Goal: Task Accomplishment & Management: Manage account settings

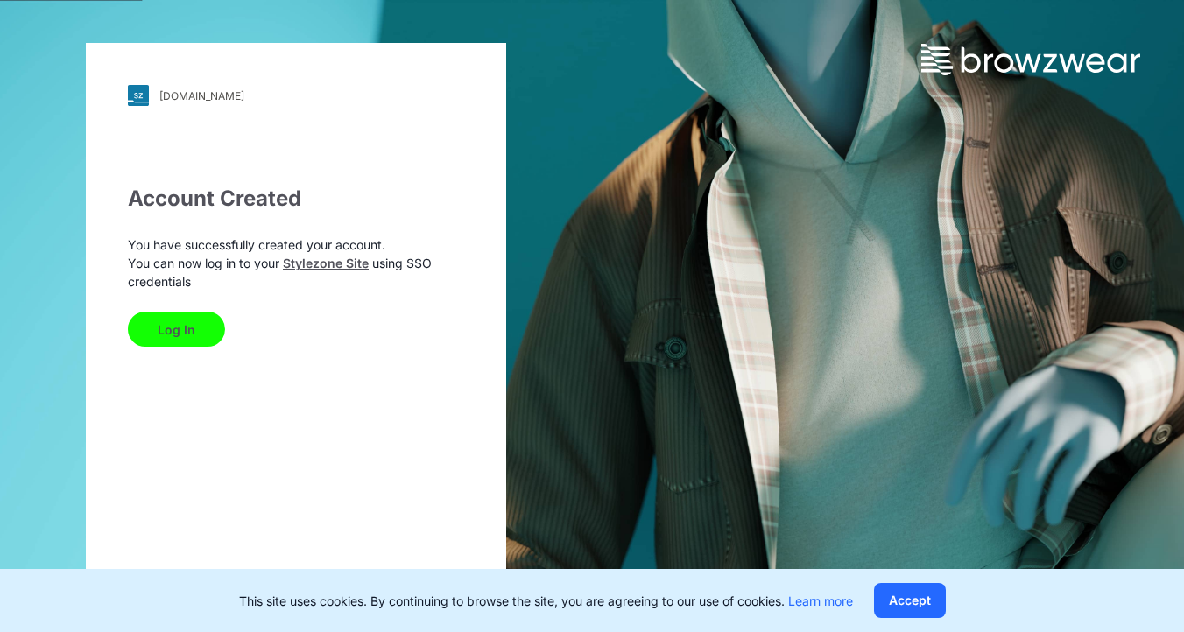
click at [186, 331] on button "Log In" at bounding box center [176, 329] width 97 height 35
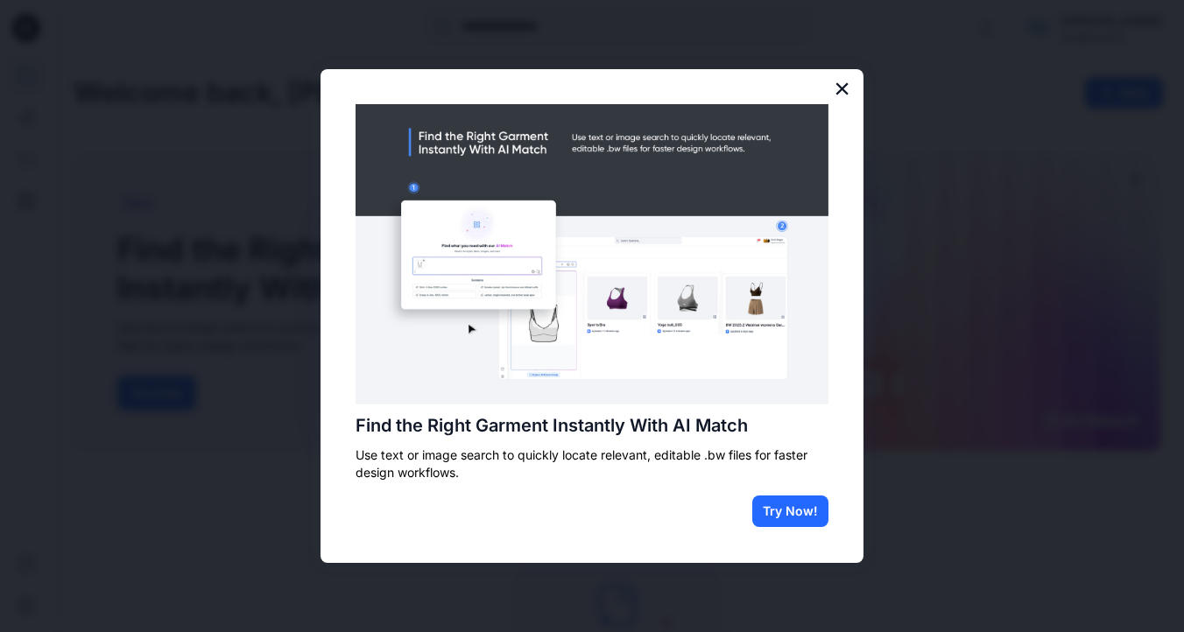
click at [838, 86] on button "×" at bounding box center [842, 88] width 17 height 28
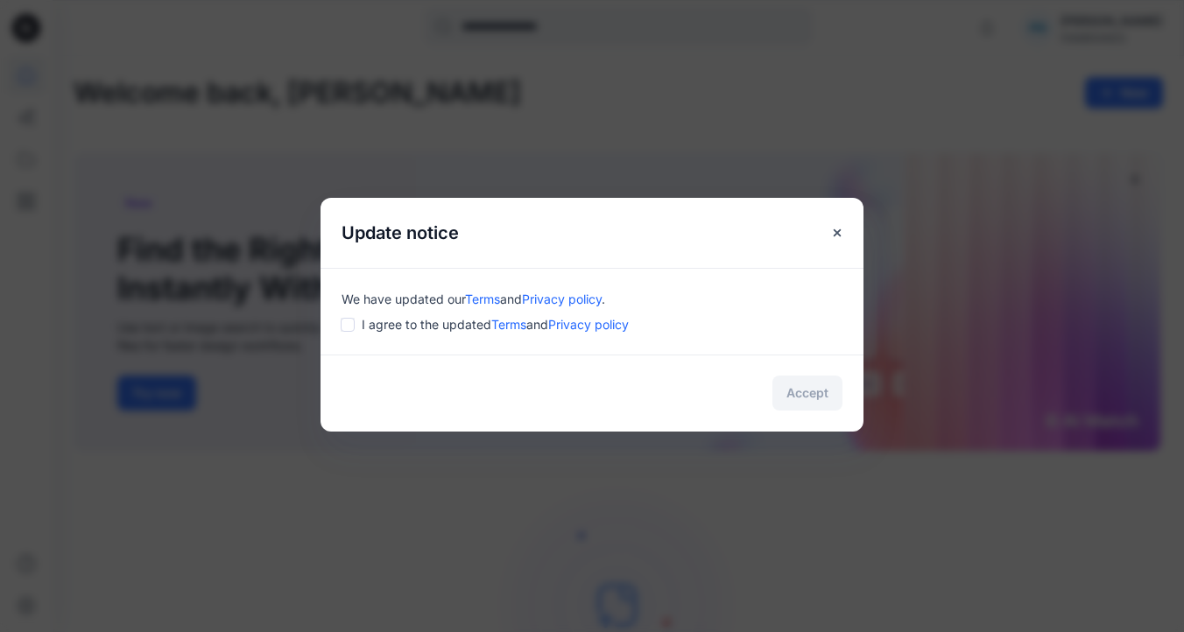
click at [340, 327] on div "We have updated our Terms and Privacy policy . I agree to the updated Terms and…" at bounding box center [592, 311] width 543 height 87
click at [814, 396] on button "Accept" at bounding box center [808, 393] width 70 height 35
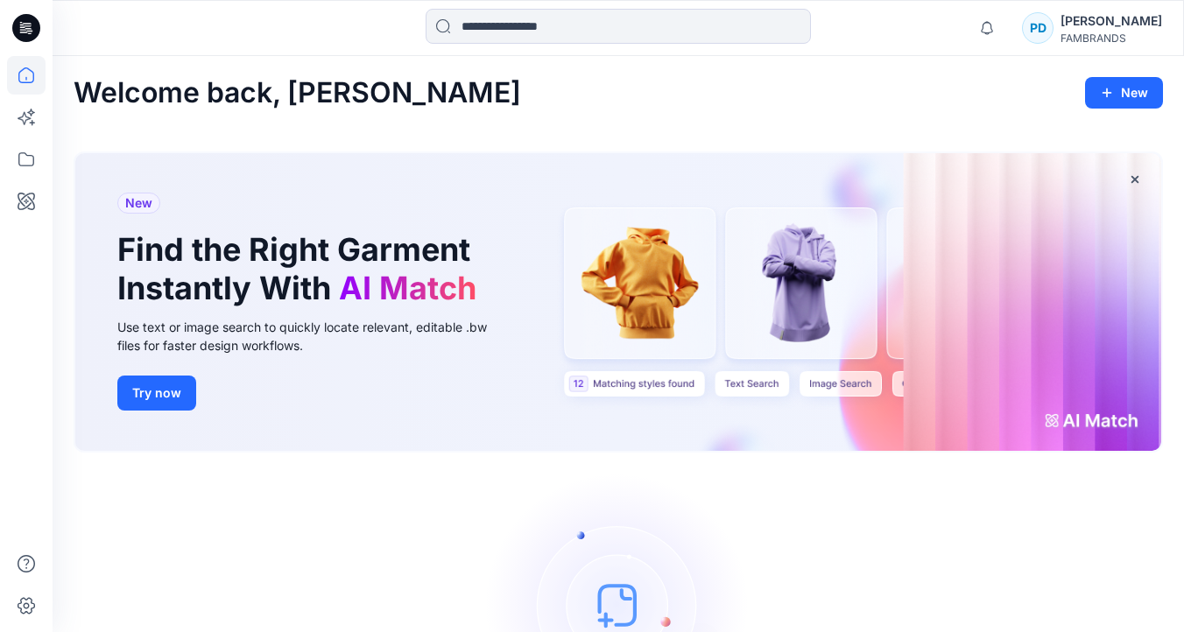
click at [1111, 26] on div "[PERSON_NAME]" at bounding box center [1112, 21] width 102 height 21
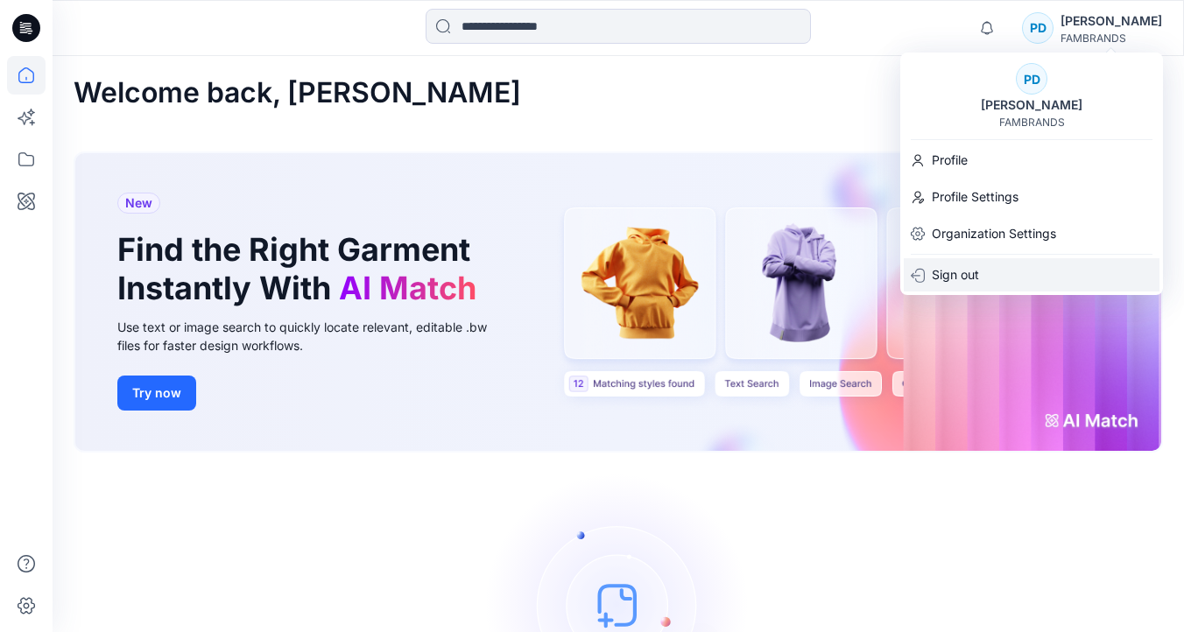
click at [970, 283] on p "Sign out" at bounding box center [955, 274] width 47 height 33
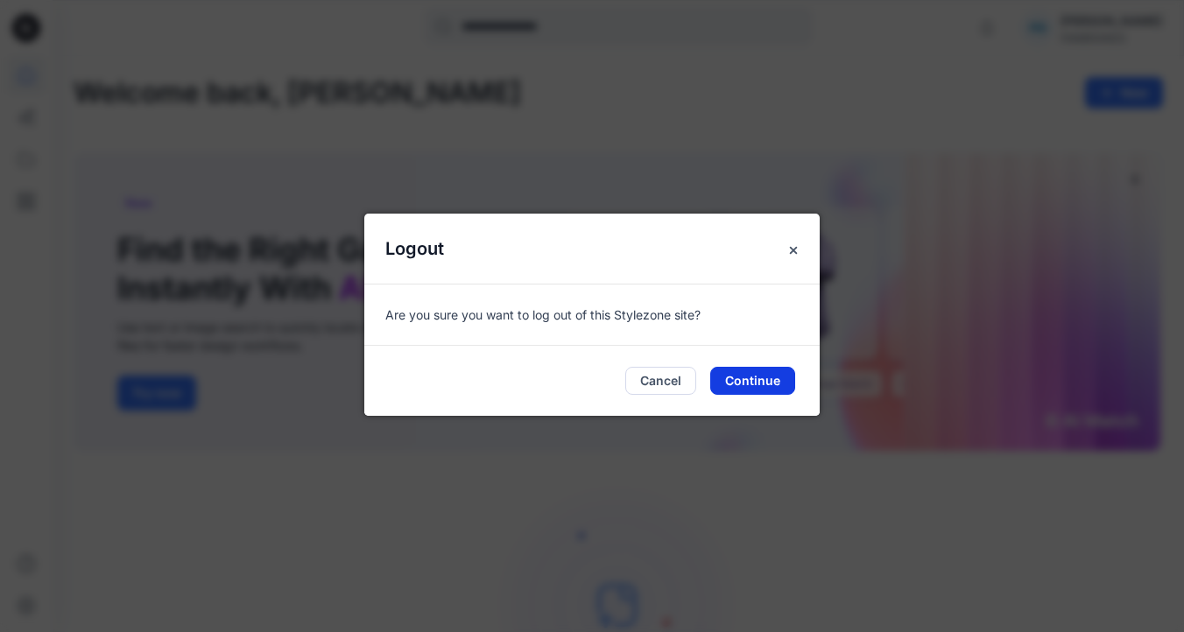
click at [756, 381] on button "Continue" at bounding box center [752, 381] width 85 height 28
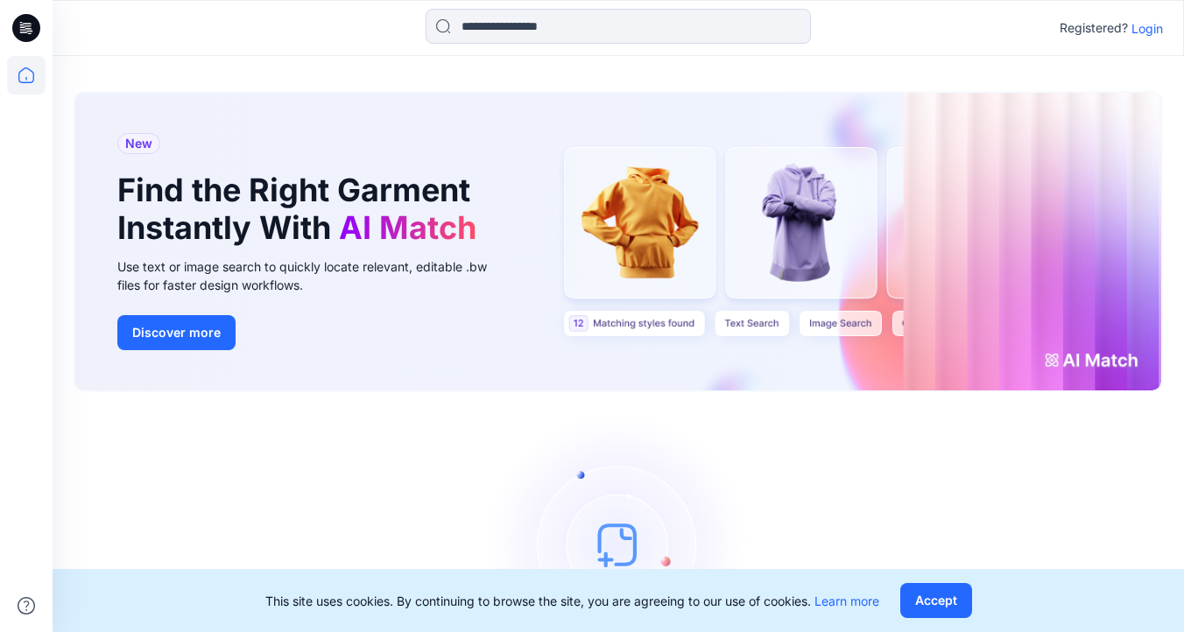
click at [1147, 32] on p "Login" at bounding box center [1148, 28] width 32 height 18
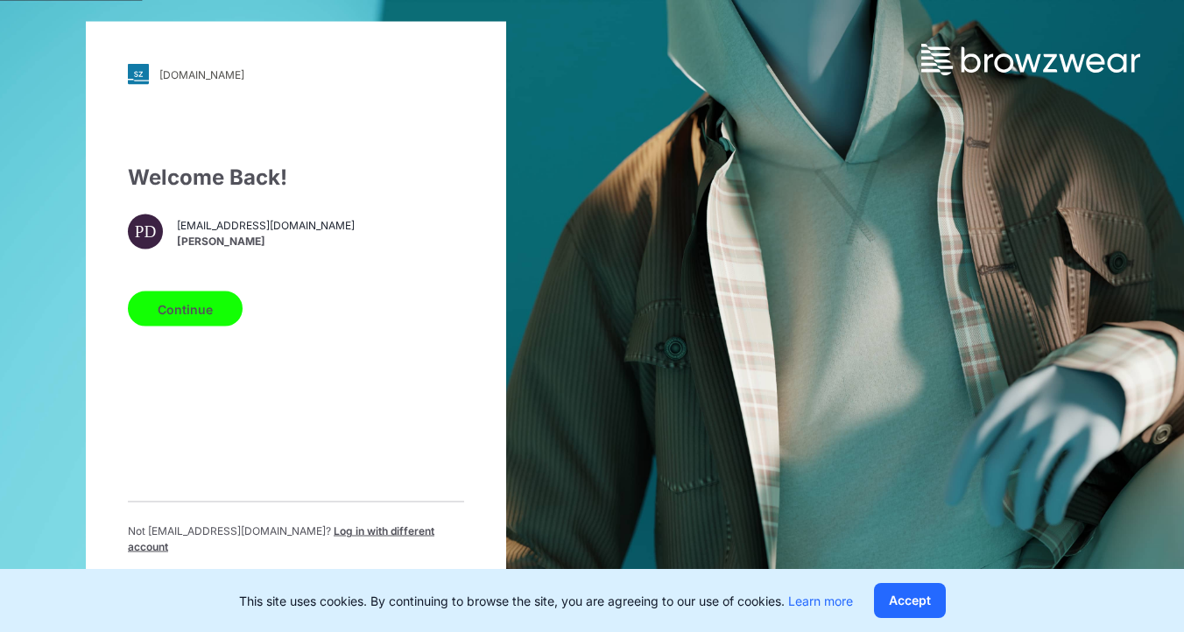
click at [369, 537] on span "Log in with different account" at bounding box center [281, 539] width 307 height 29
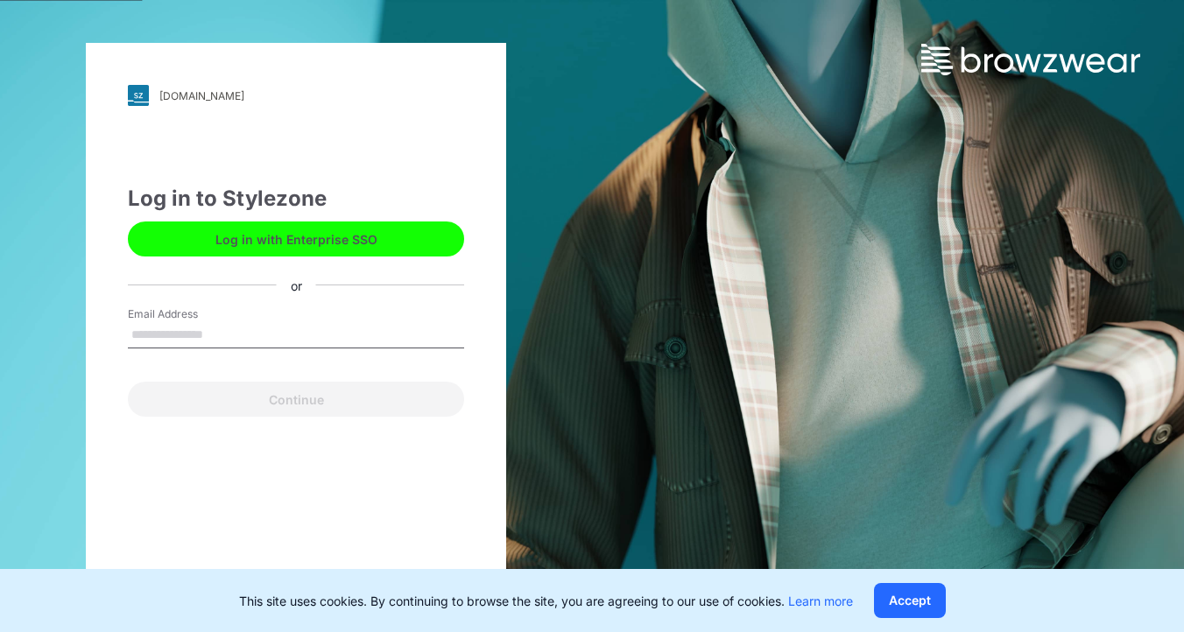
click at [183, 336] on input "Email Address" at bounding box center [296, 335] width 336 height 26
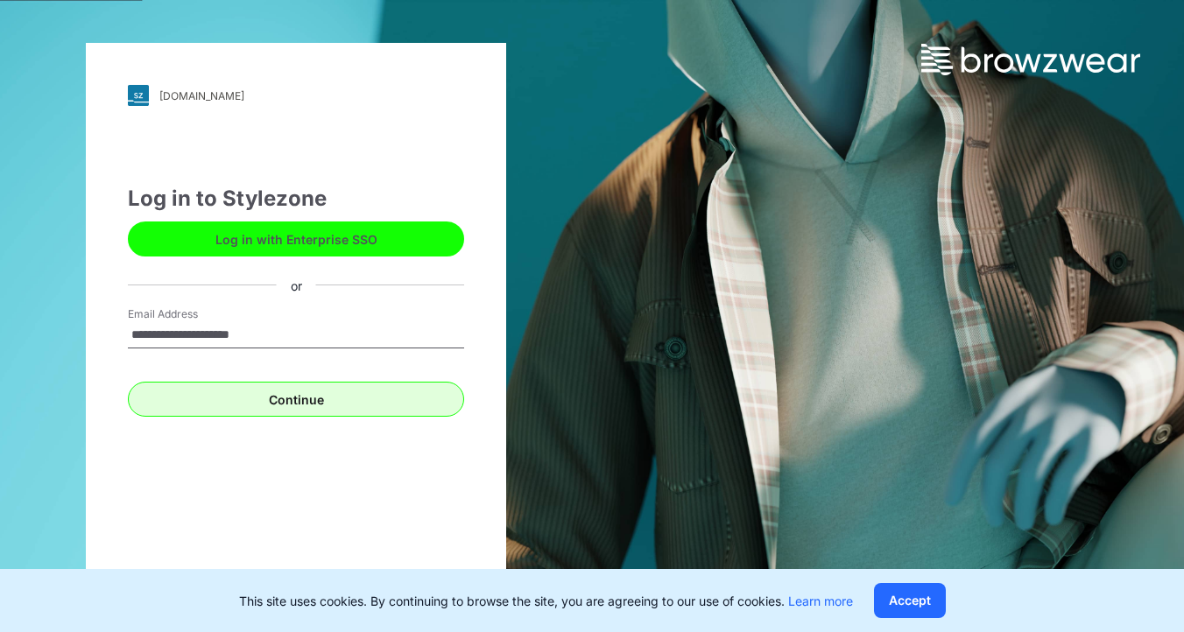
type input "**********"
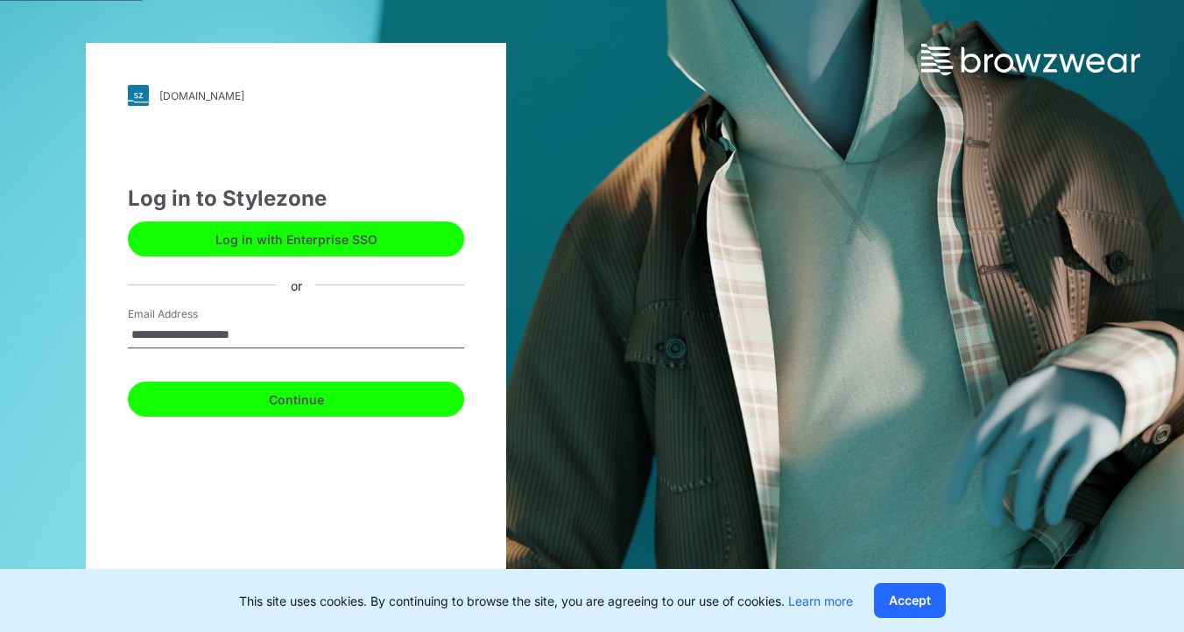
click at [243, 406] on button "Continue" at bounding box center [296, 399] width 336 height 35
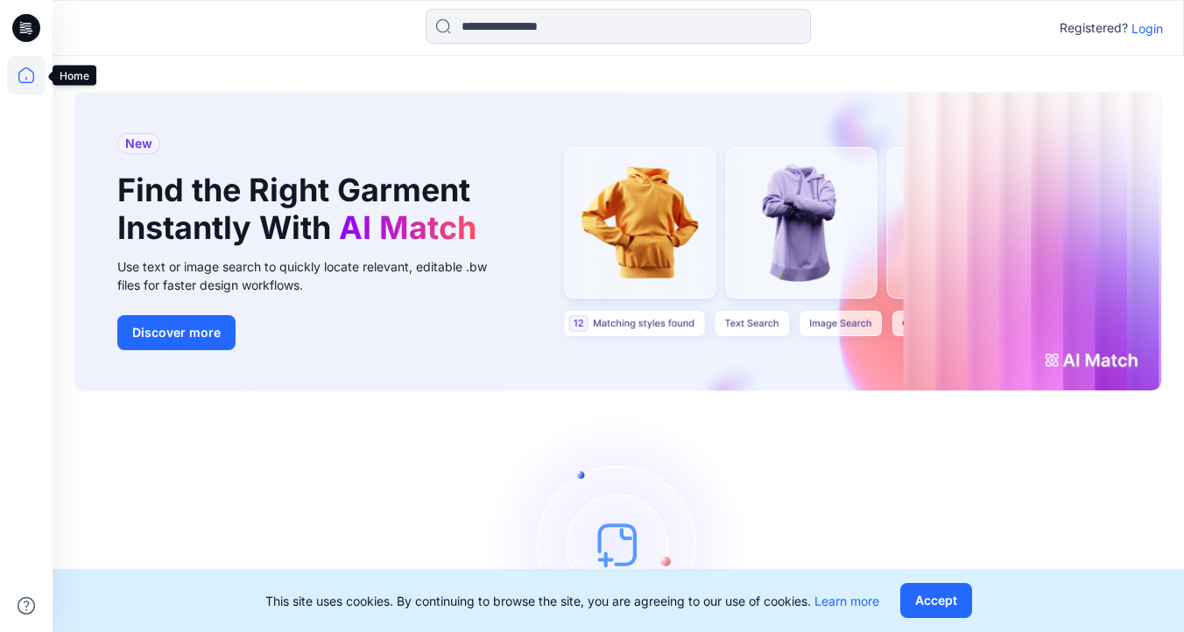
click at [27, 75] on icon at bounding box center [26, 75] width 39 height 39
click at [1149, 25] on p "Login" at bounding box center [1148, 28] width 32 height 18
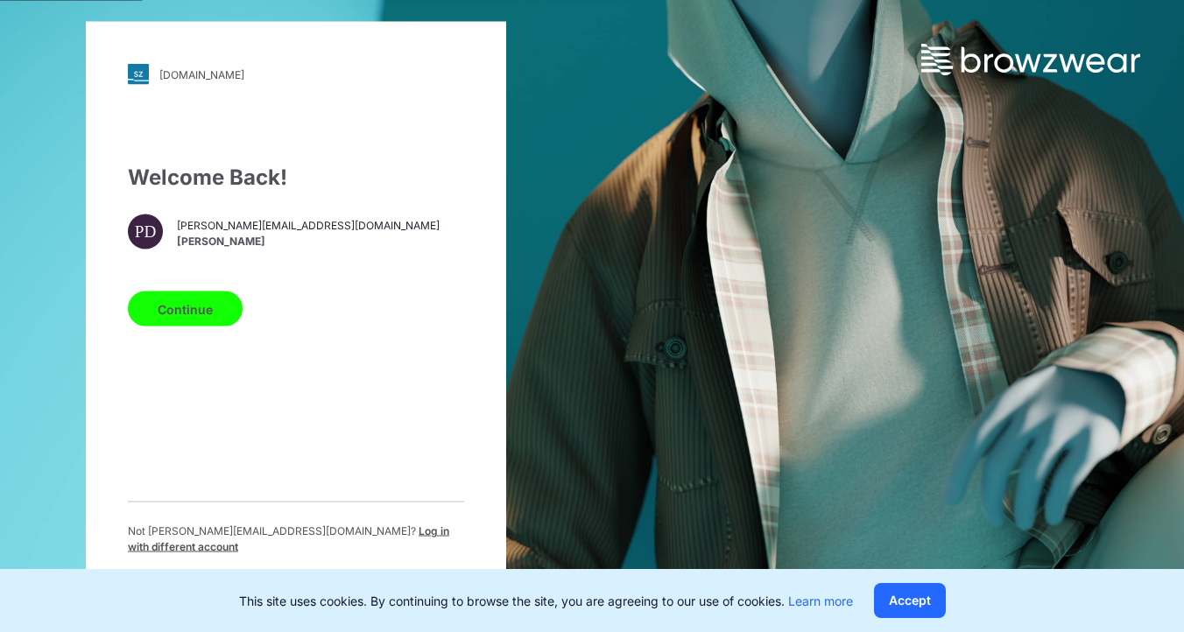
click at [195, 315] on button "Continue" at bounding box center [185, 309] width 115 height 35
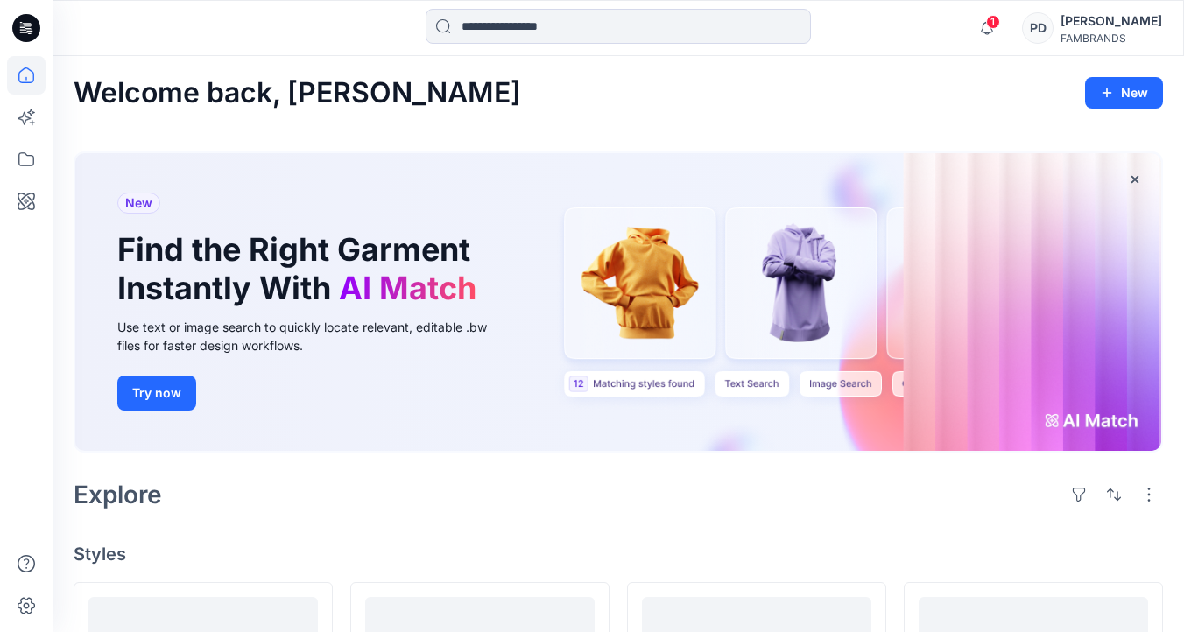
click at [1133, 21] on div "Paige Dommels" at bounding box center [1112, 21] width 102 height 21
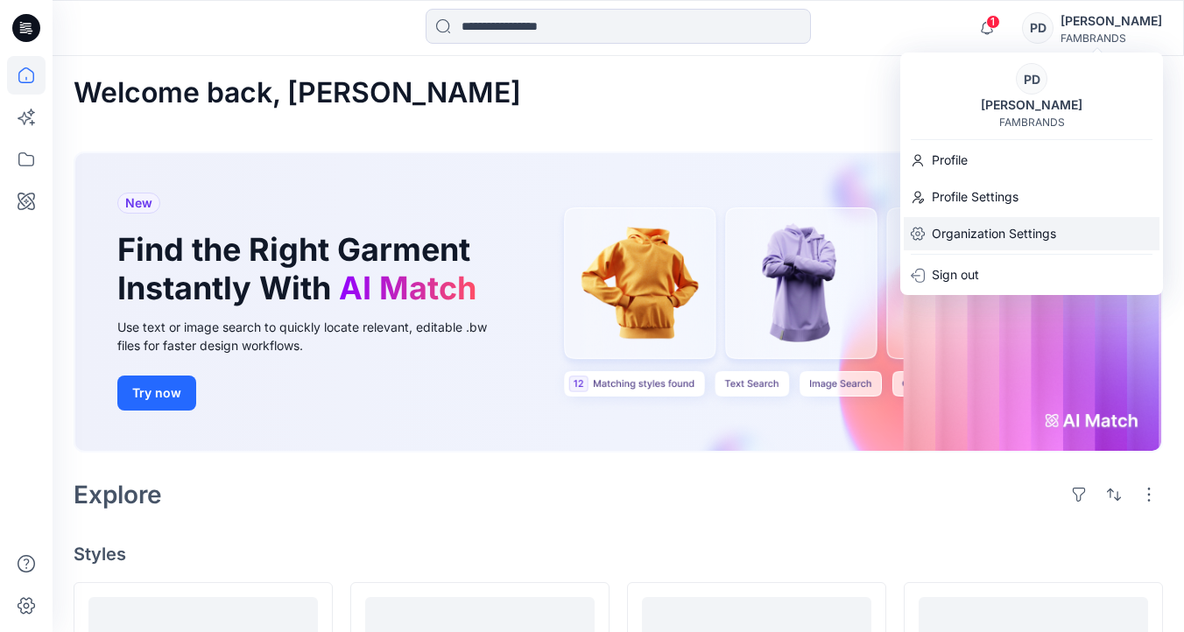
click at [988, 230] on p "Organization Settings" at bounding box center [994, 233] width 124 height 33
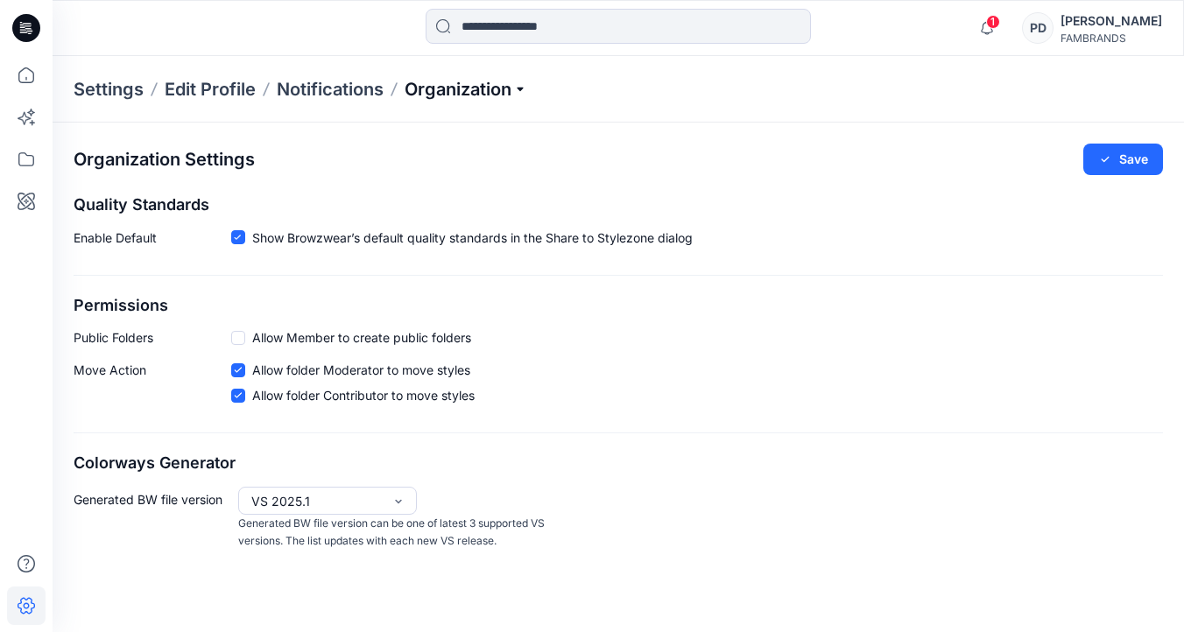
click at [507, 91] on p "Organization" at bounding box center [466, 89] width 123 height 25
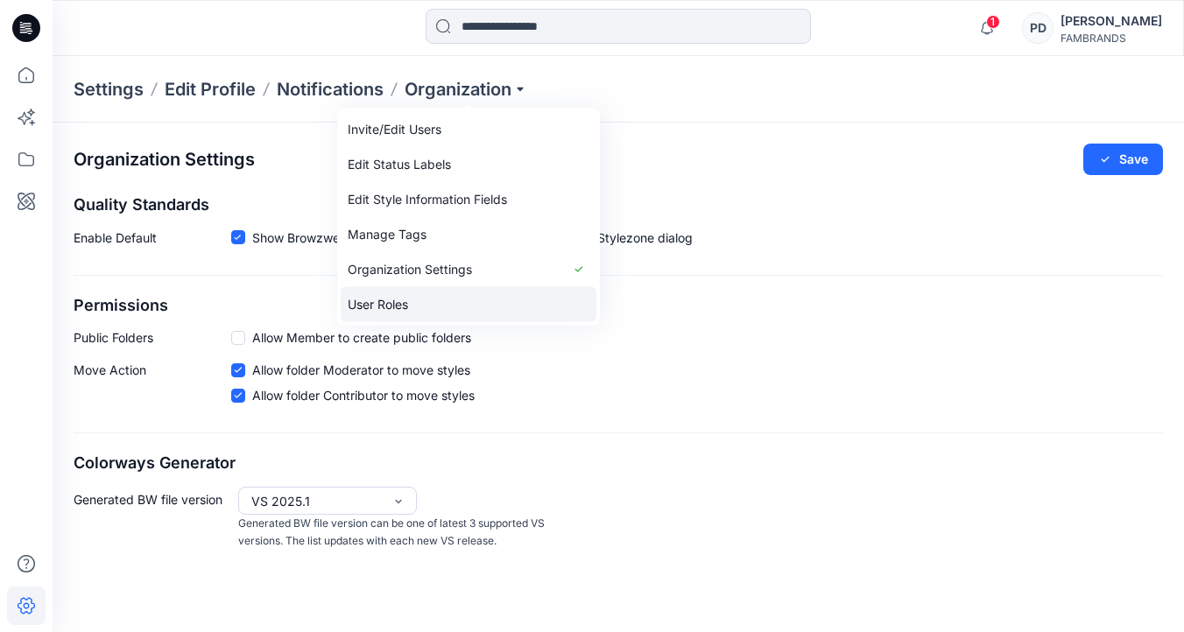
click at [436, 306] on link "User Roles" at bounding box center [469, 304] width 256 height 35
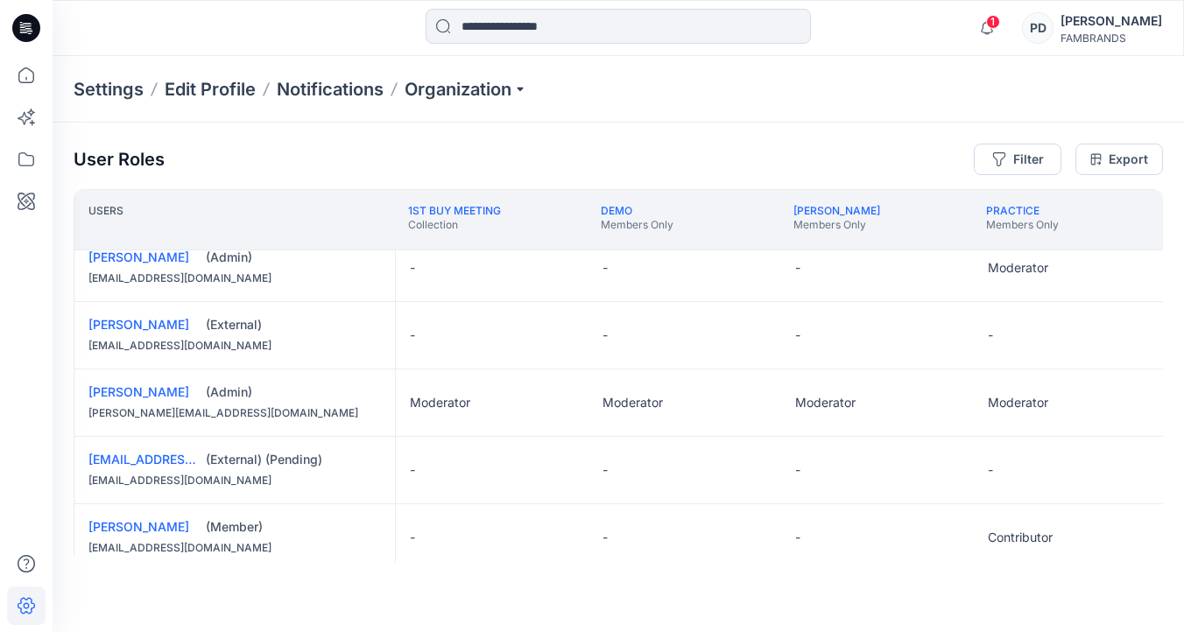
scroll to position [440, 0]
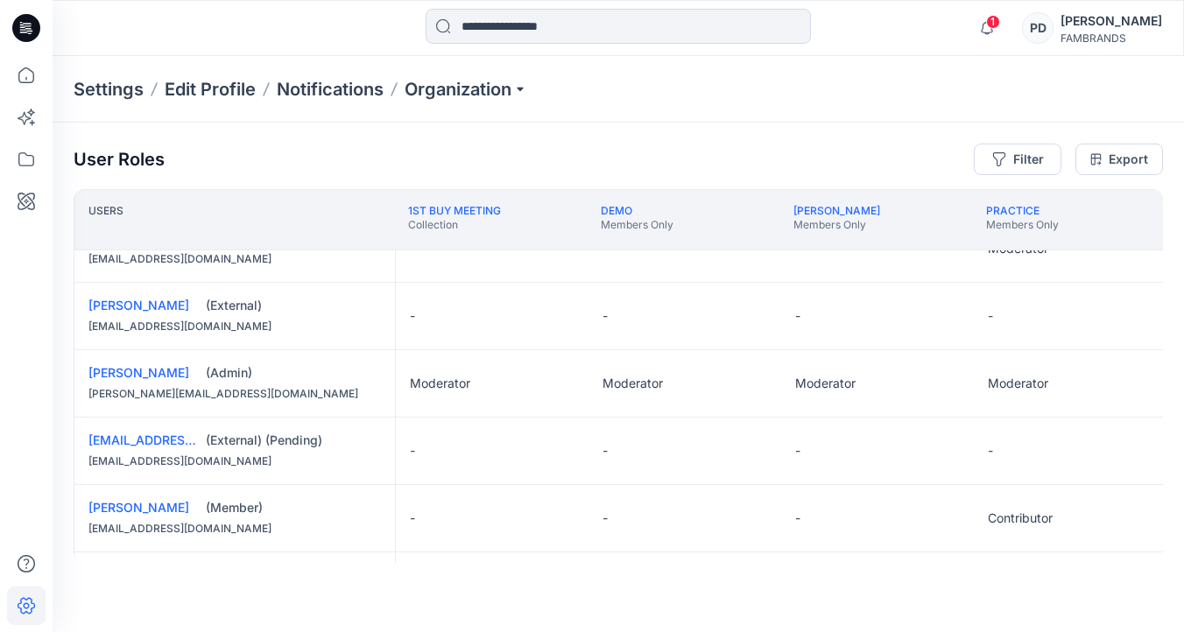
click at [490, 323] on div "-" at bounding box center [492, 316] width 193 height 67
click at [557, 312] on button "Edit Role" at bounding box center [559, 316] width 32 height 32
click at [458, 392] on button "Reviewer" at bounding box center [476, 390] width 189 height 32
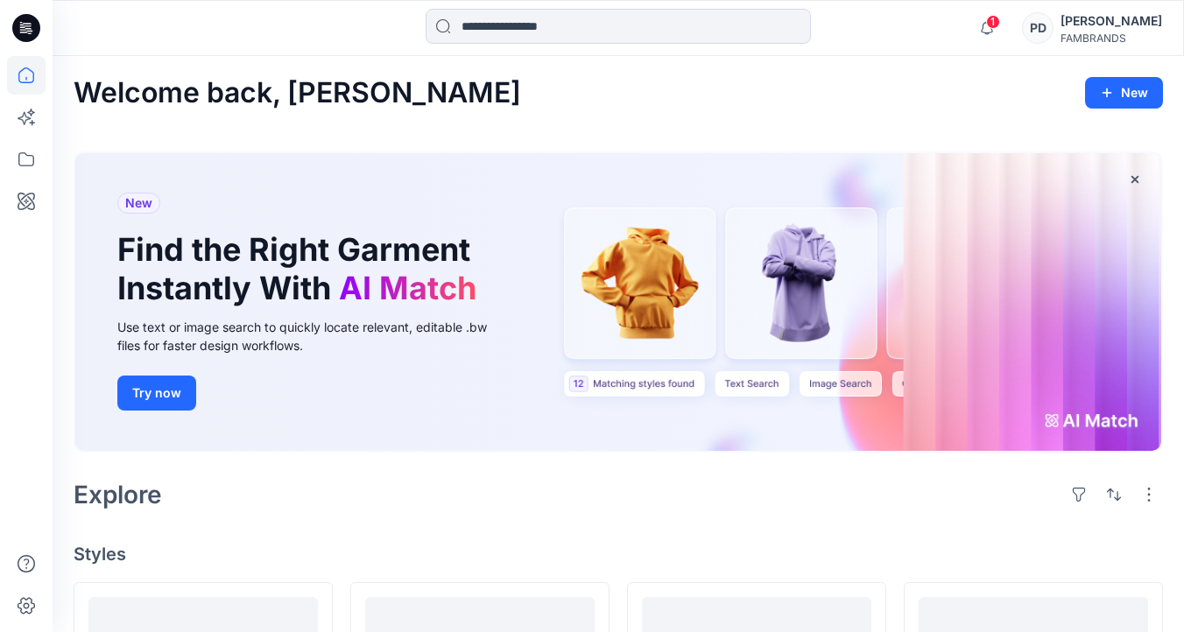
click at [1140, 34] on div "FAMBRANDS" at bounding box center [1112, 38] width 102 height 13
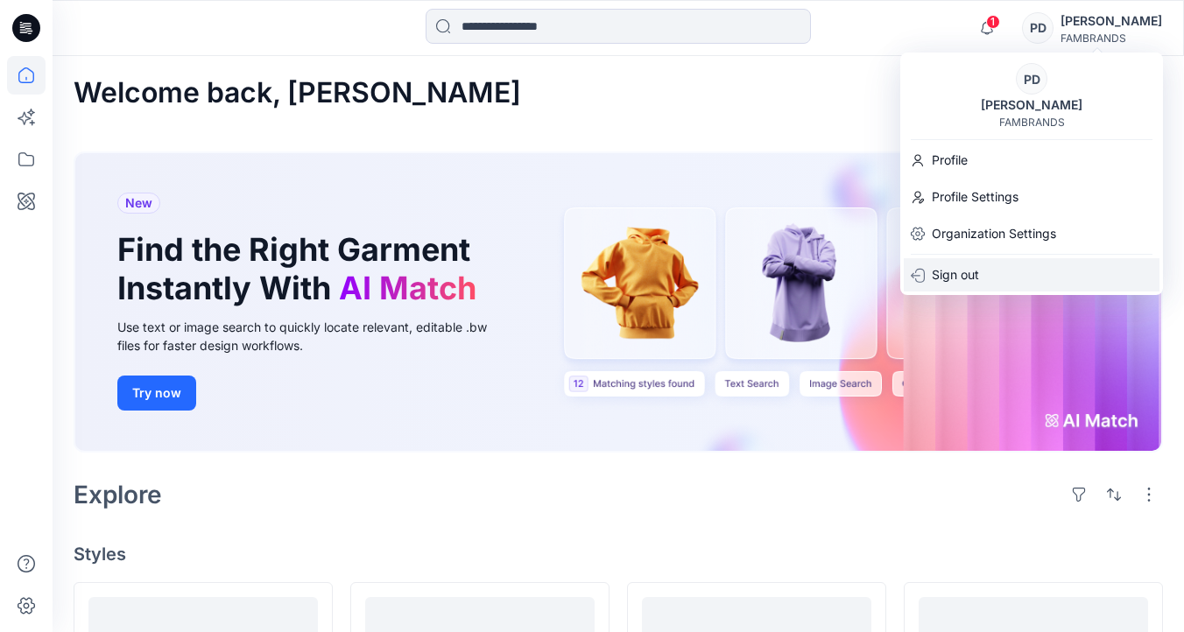
click at [961, 278] on p "Sign out" at bounding box center [955, 274] width 47 height 33
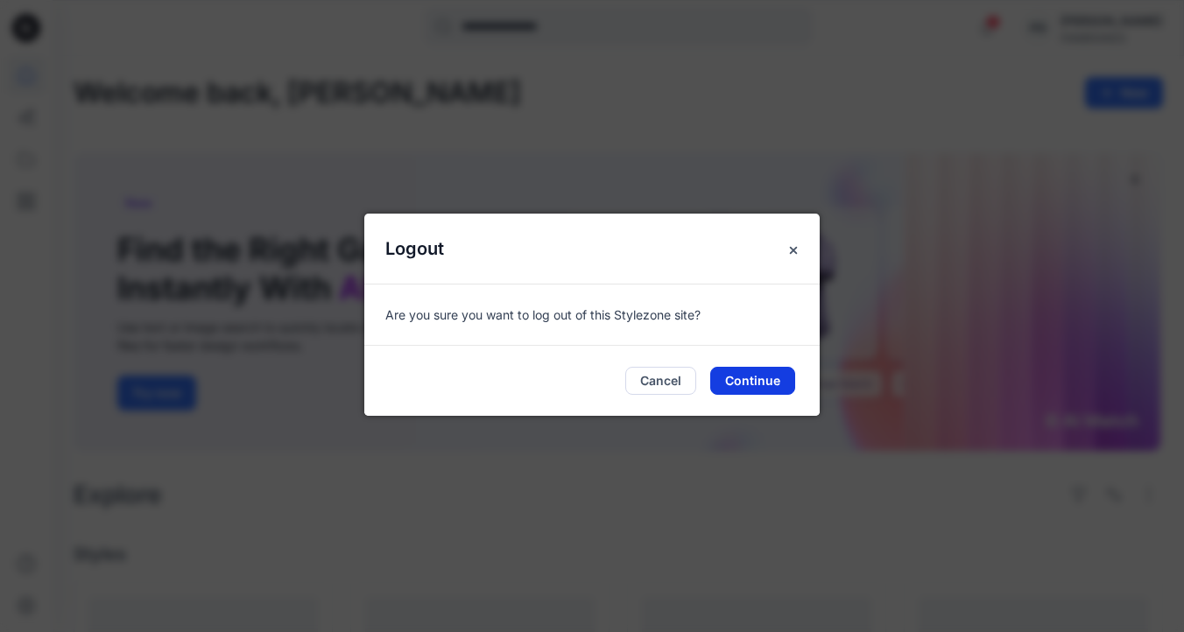
click at [738, 378] on button "Continue" at bounding box center [752, 381] width 85 height 28
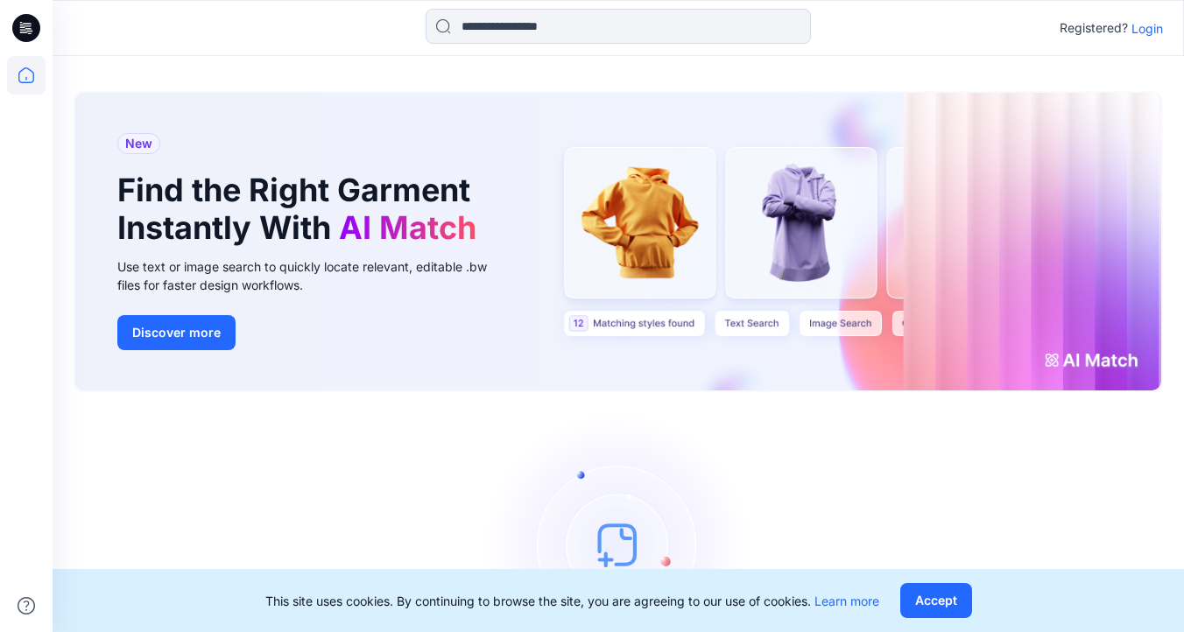
click at [1138, 25] on p "Login" at bounding box center [1148, 28] width 32 height 18
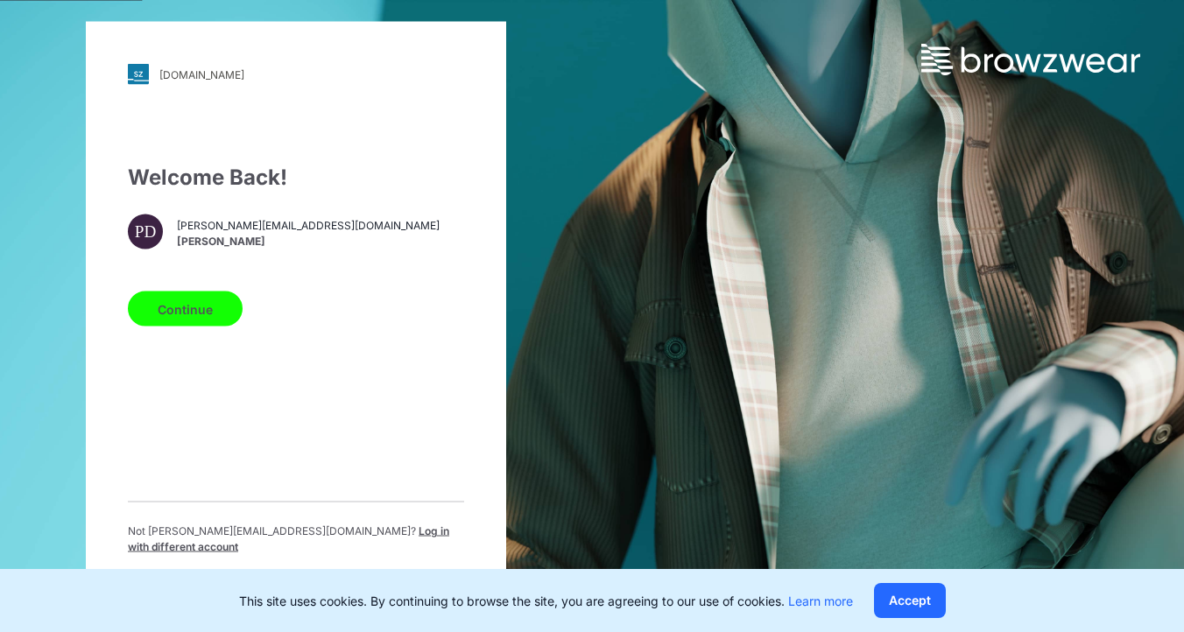
click at [364, 538] on span "Log in with different account" at bounding box center [288, 539] width 321 height 29
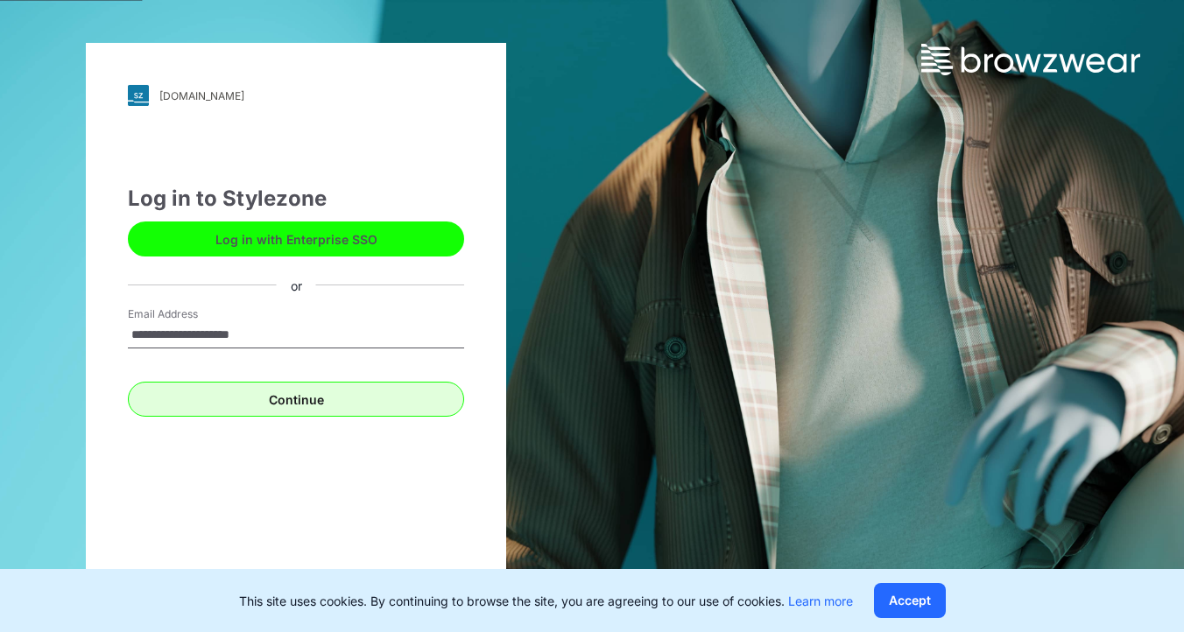
type input "**********"
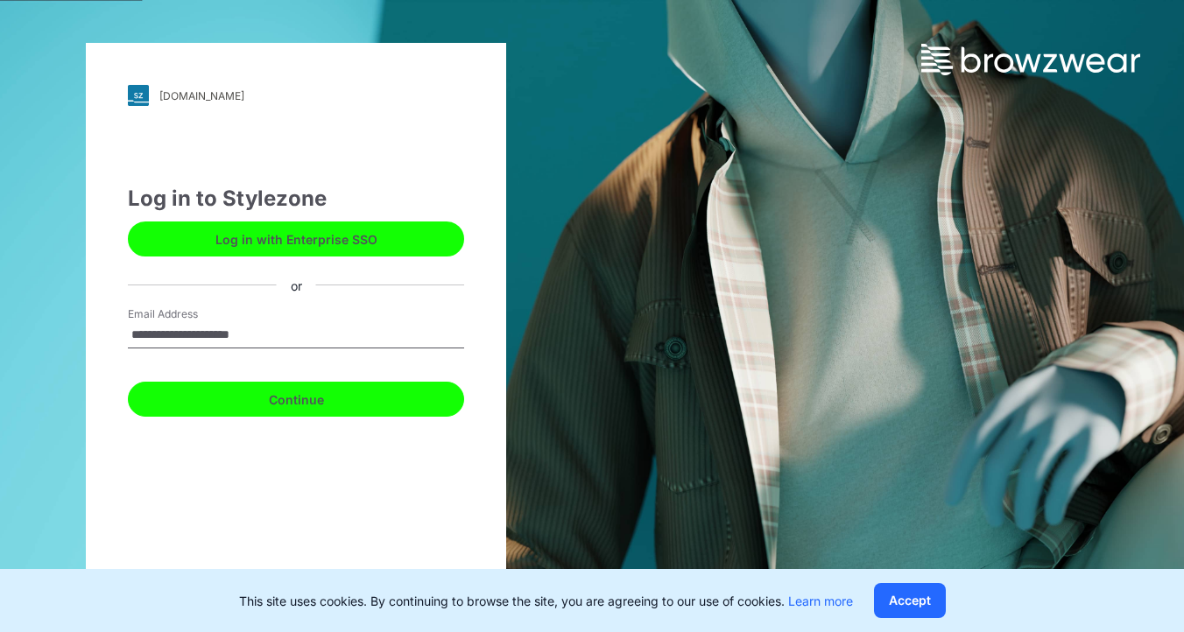
click at [320, 405] on button "Continue" at bounding box center [296, 399] width 336 height 35
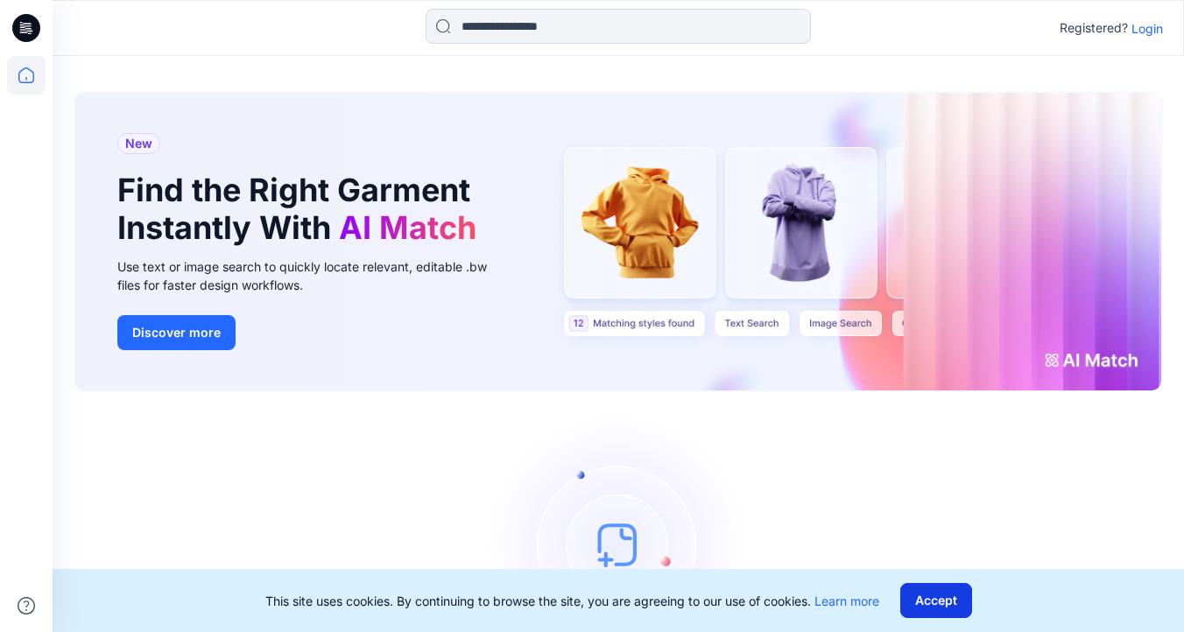
click at [950, 609] on button "Accept" at bounding box center [936, 600] width 72 height 35
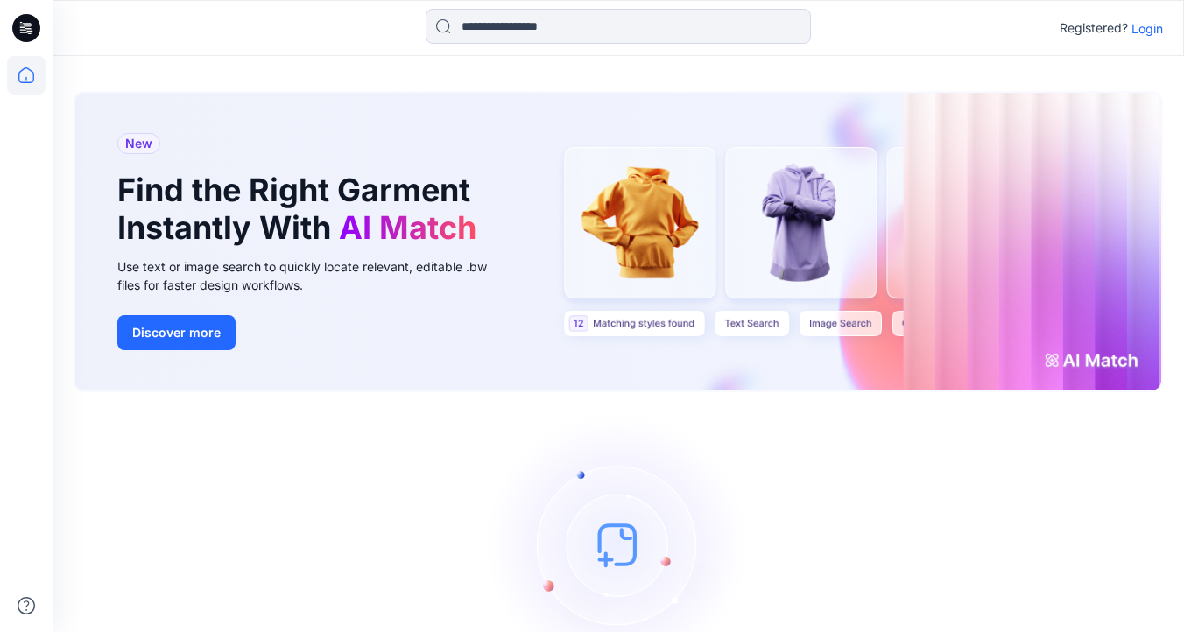
click at [1150, 29] on p "Login" at bounding box center [1148, 28] width 32 height 18
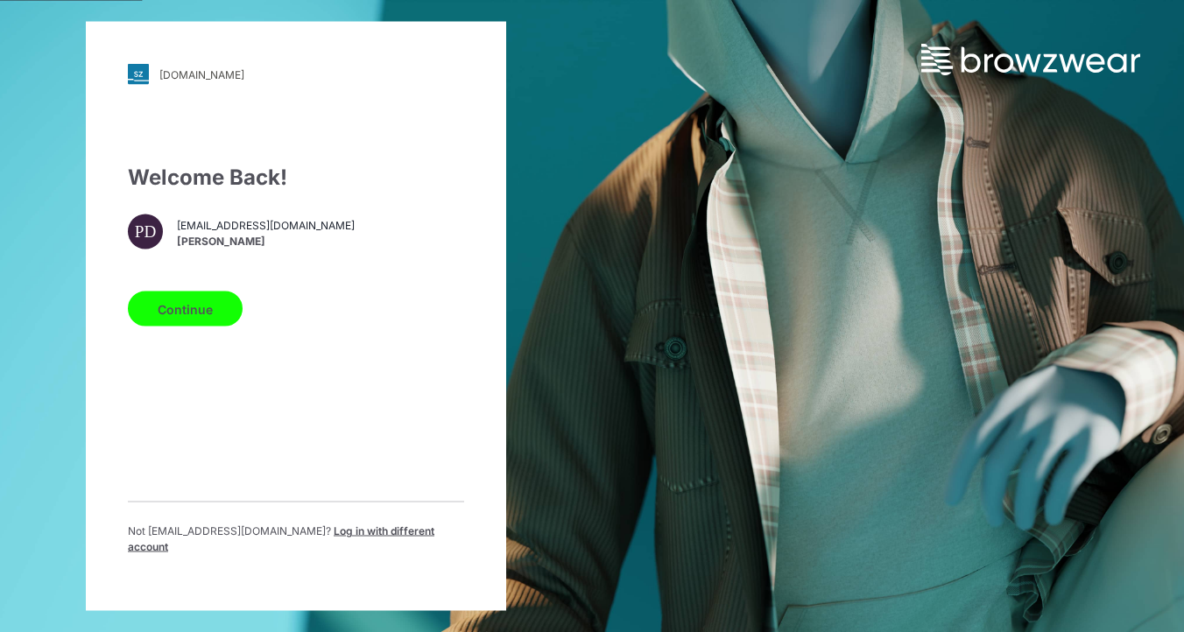
click at [335, 538] on span "Log in with different account" at bounding box center [281, 539] width 307 height 29
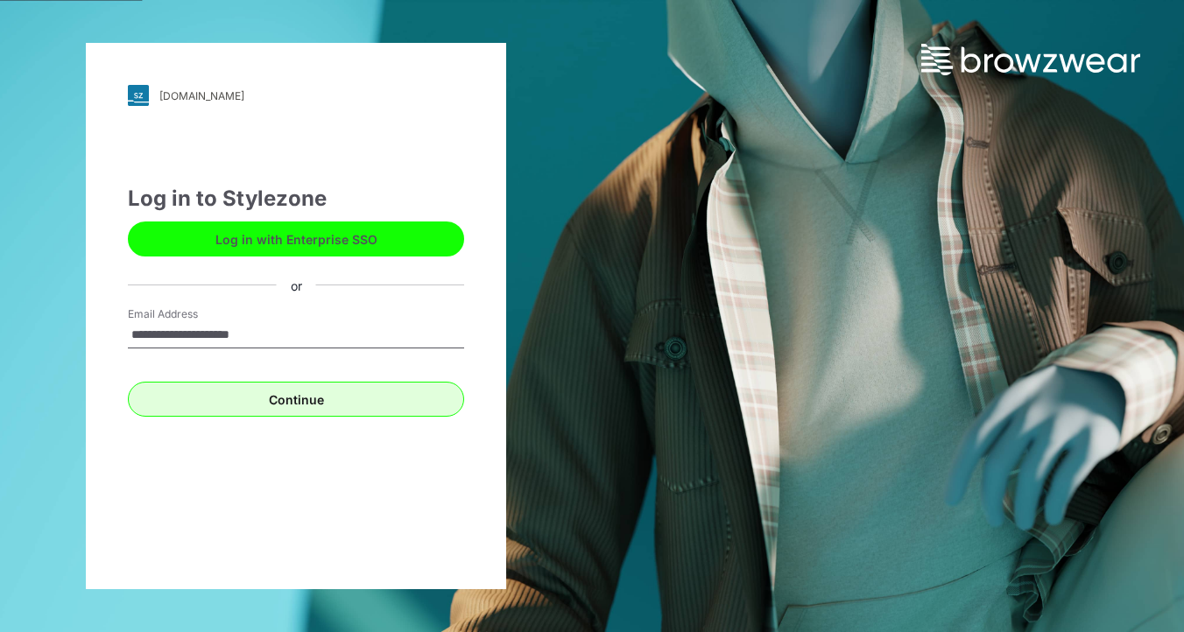
type input "**********"
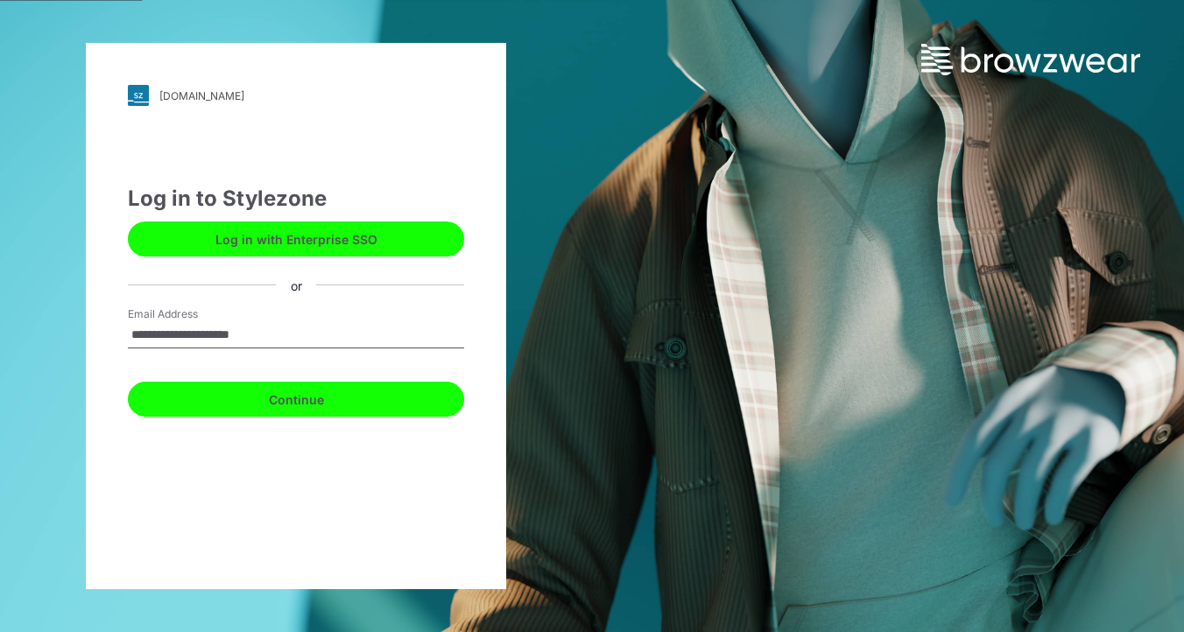
click at [352, 408] on button "Continue" at bounding box center [296, 399] width 336 height 35
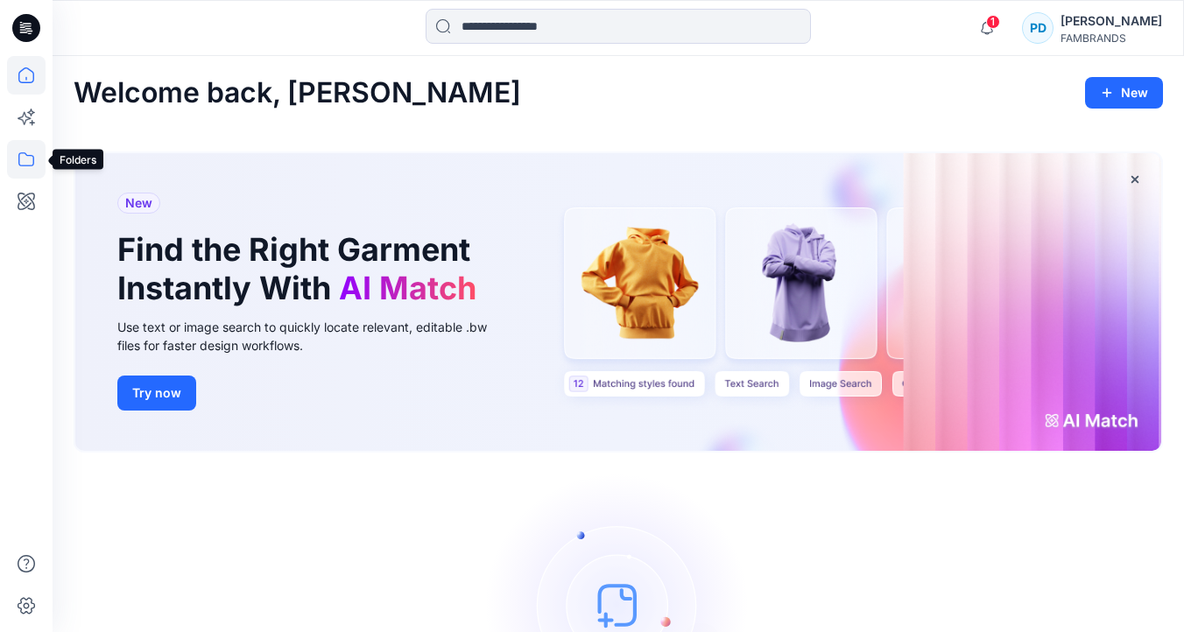
click at [28, 164] on icon at bounding box center [26, 159] width 39 height 39
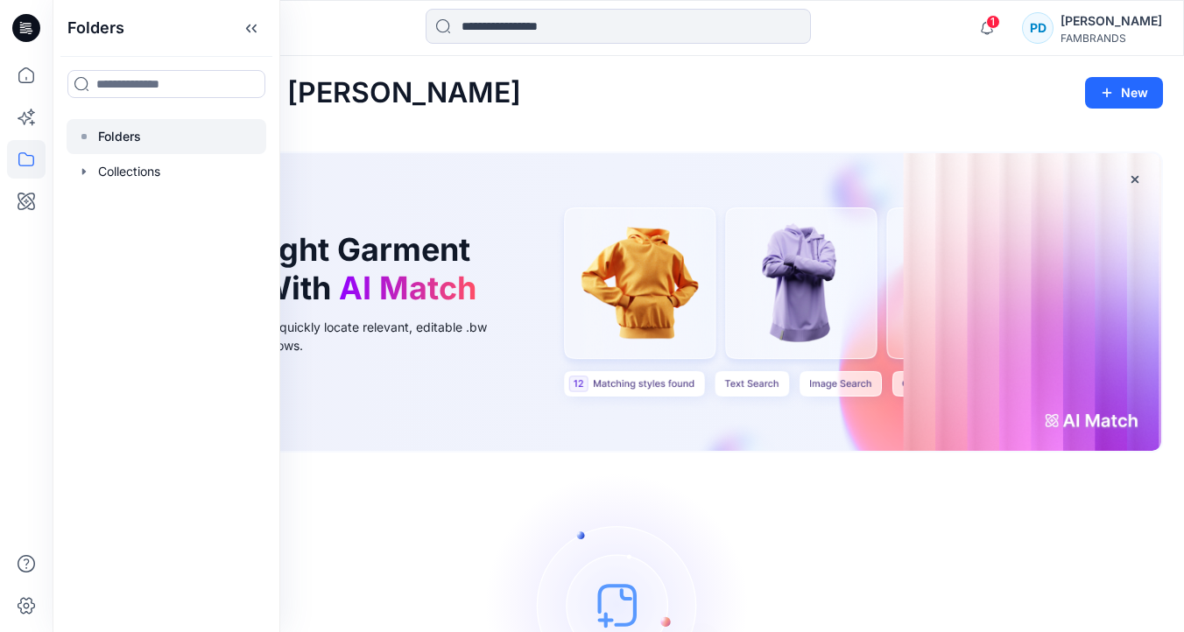
click at [133, 143] on p "Folders" at bounding box center [119, 136] width 43 height 21
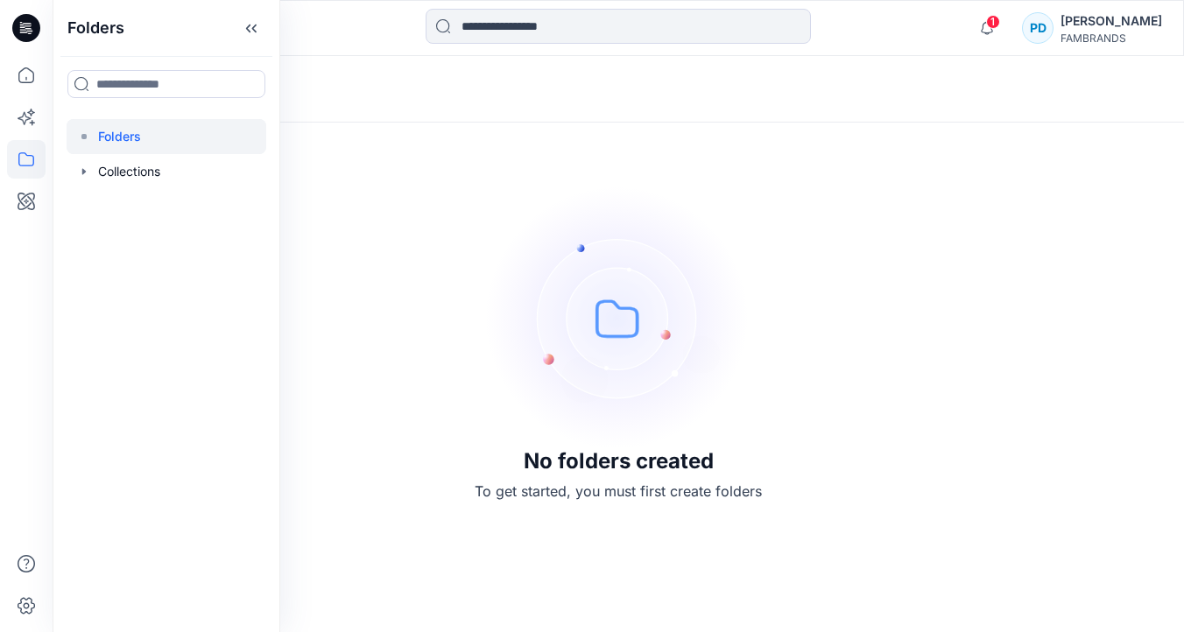
click at [382, 243] on div "No folders created To get started, you must first create folders" at bounding box center [619, 344] width 1132 height 576
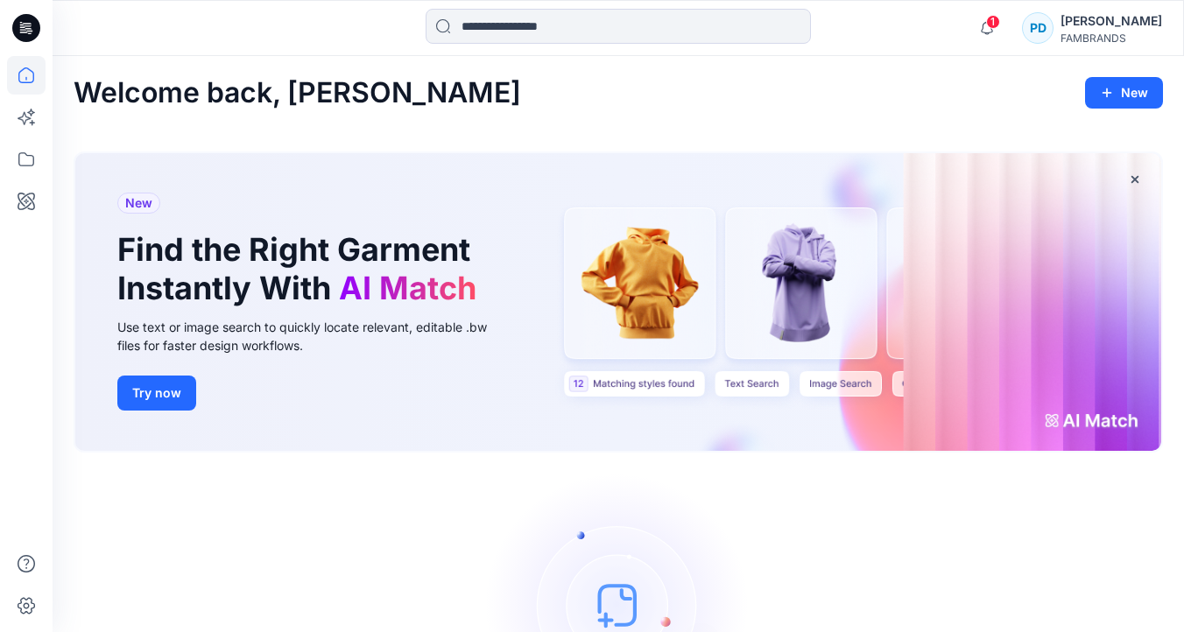
click at [1122, 32] on div "FAMBRANDS" at bounding box center [1112, 38] width 102 height 13
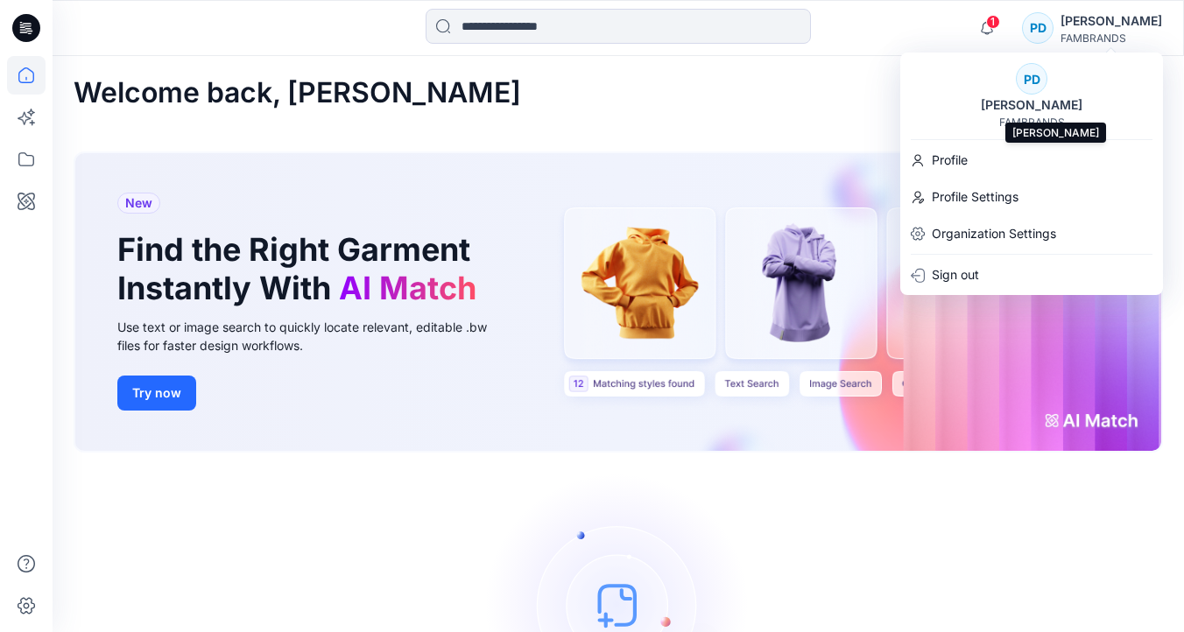
click at [1036, 102] on div "[PERSON_NAME]" at bounding box center [1031, 105] width 123 height 21
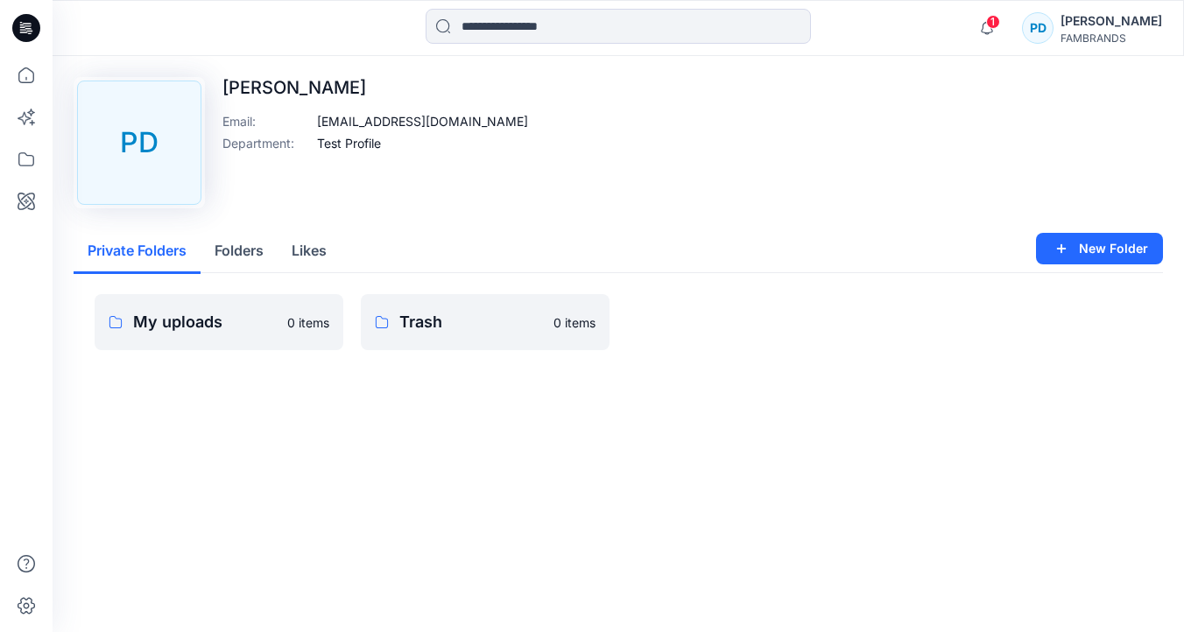
click at [1119, 22] on div "[PERSON_NAME]" at bounding box center [1112, 21] width 102 height 21
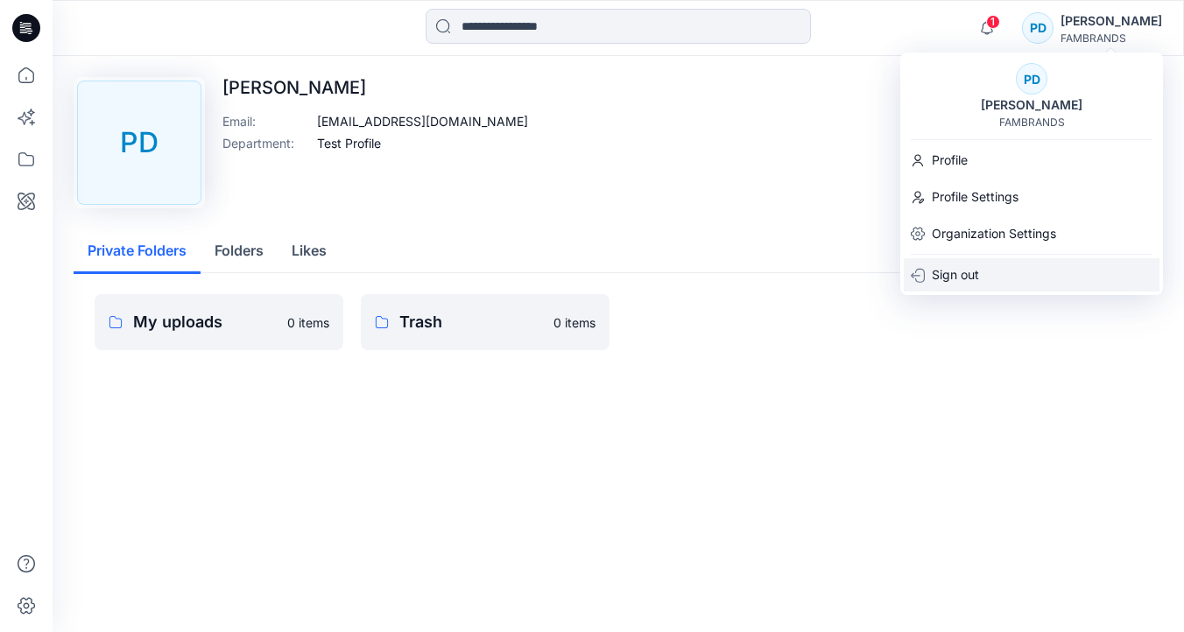
click at [963, 274] on p "Sign out" at bounding box center [955, 274] width 47 height 33
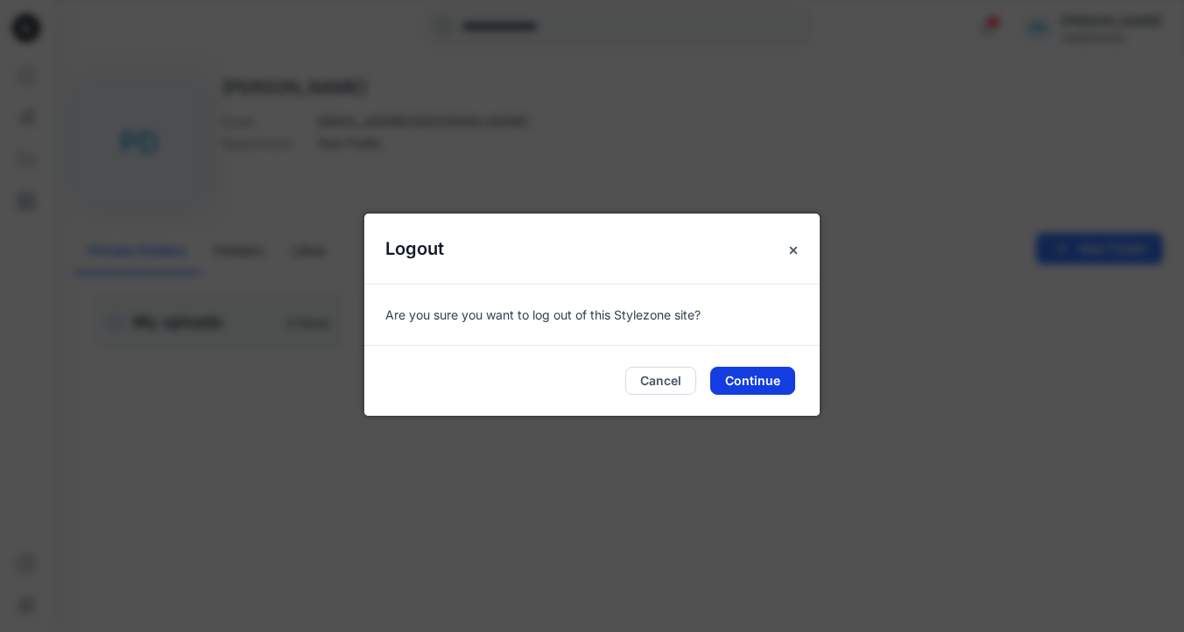
click at [747, 383] on button "Continue" at bounding box center [752, 381] width 85 height 28
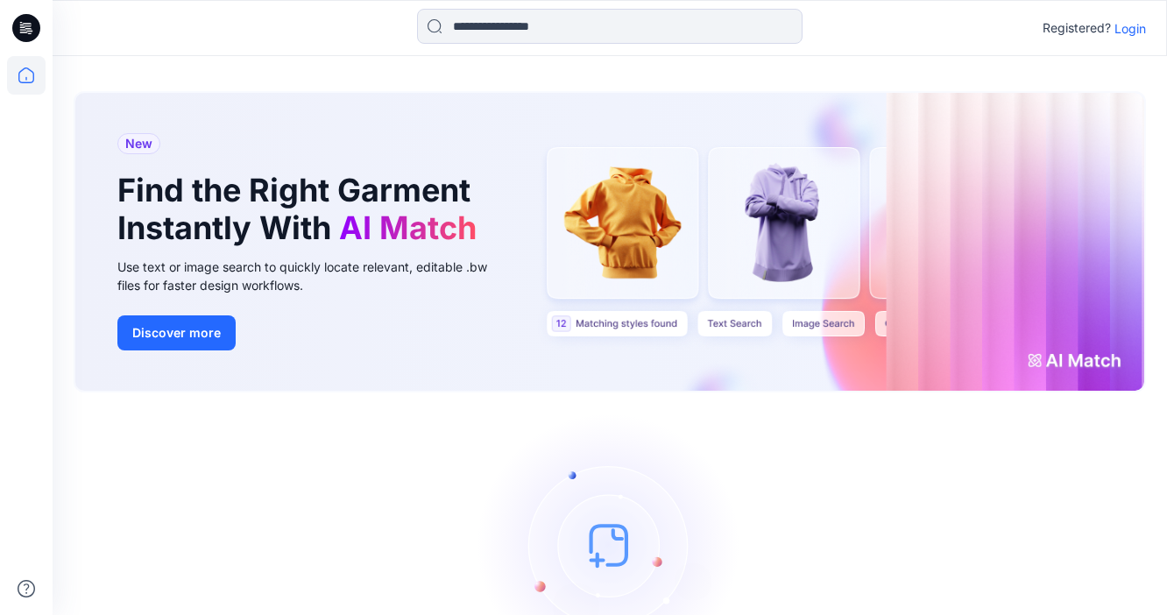
click at [1132, 31] on p "Login" at bounding box center [1130, 28] width 32 height 18
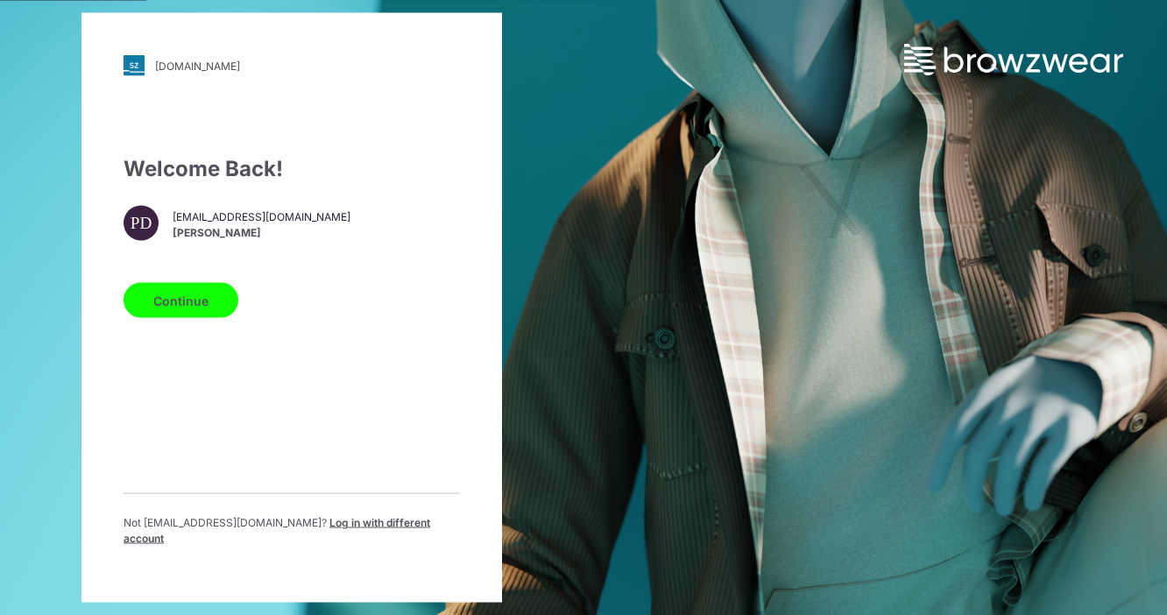
click at [353, 531] on span "Log in with different account" at bounding box center [276, 530] width 307 height 29
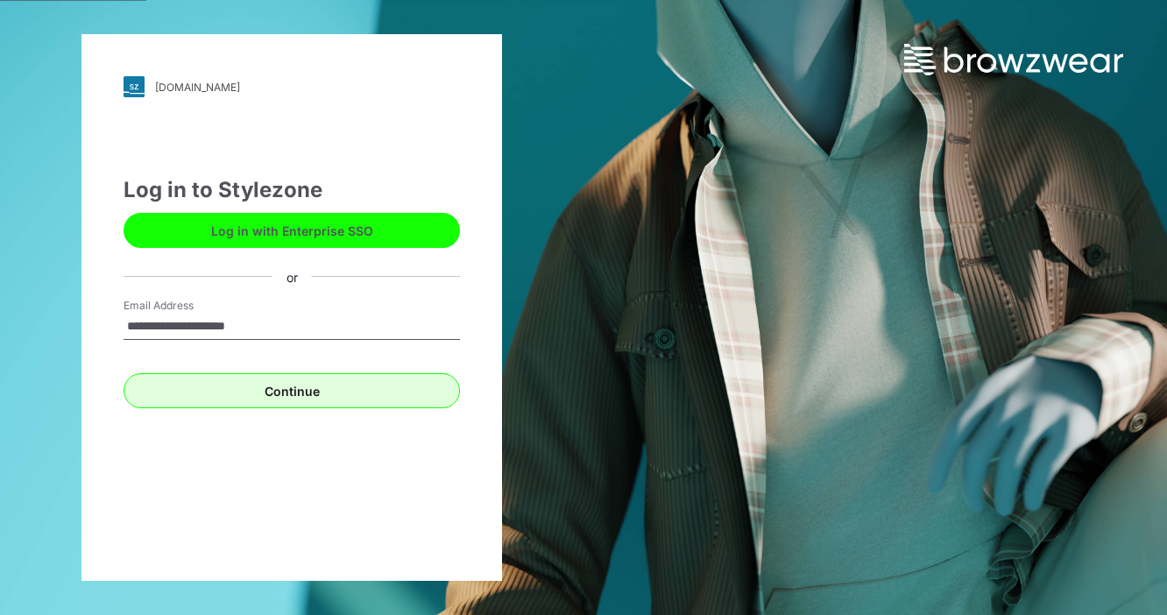
type input "**********"
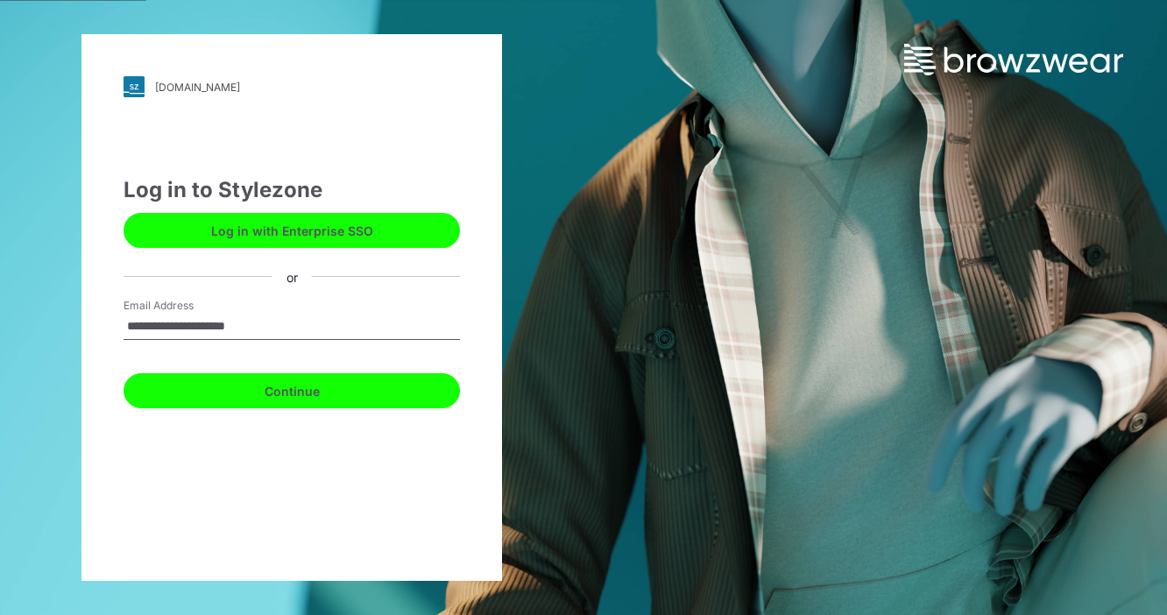
click at [284, 396] on button "Continue" at bounding box center [291, 390] width 336 height 35
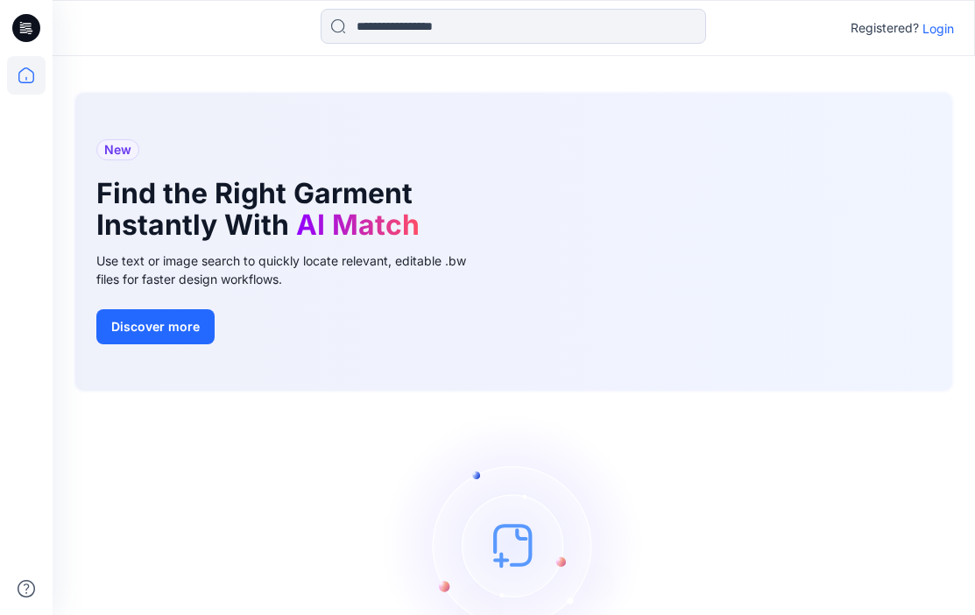
click at [942, 27] on p "Login" at bounding box center [938, 28] width 32 height 18
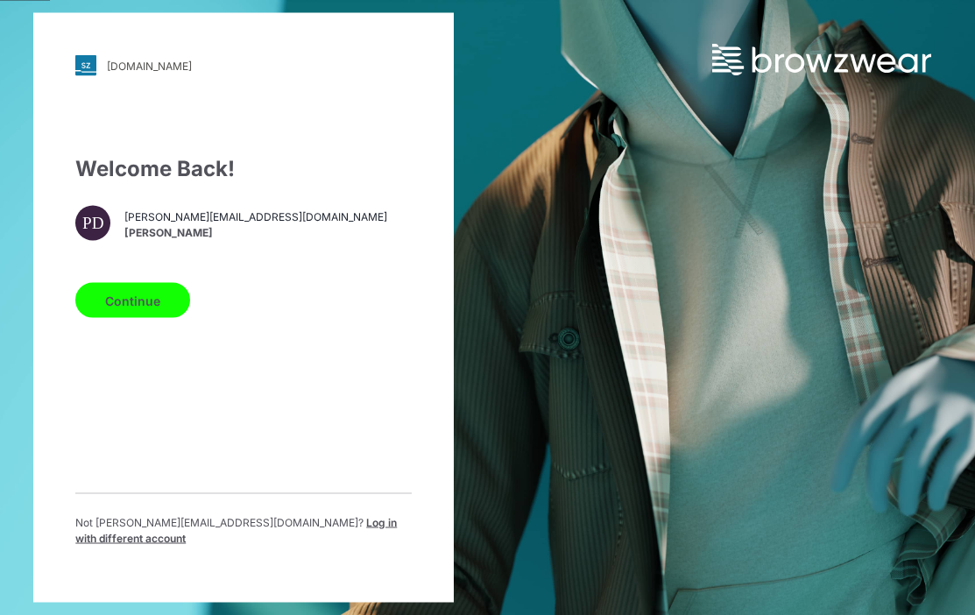
click at [291, 530] on span "Log in with different account" at bounding box center [235, 530] width 321 height 29
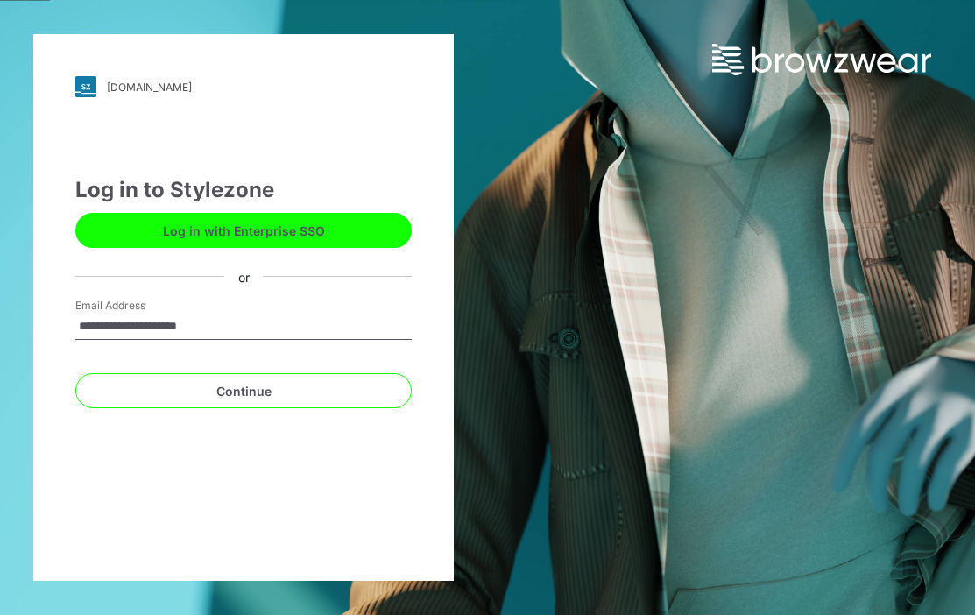
type input "**********"
click at [75, 373] on button "Continue" at bounding box center [243, 390] width 336 height 35
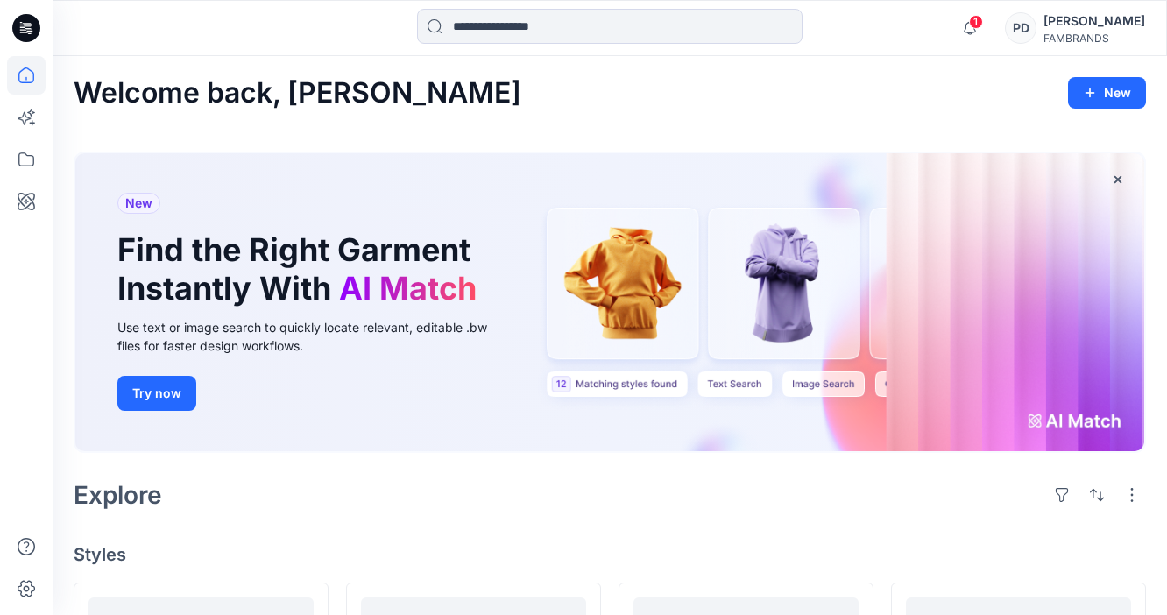
click at [1108, 30] on div "[PERSON_NAME]" at bounding box center [1094, 21] width 102 height 21
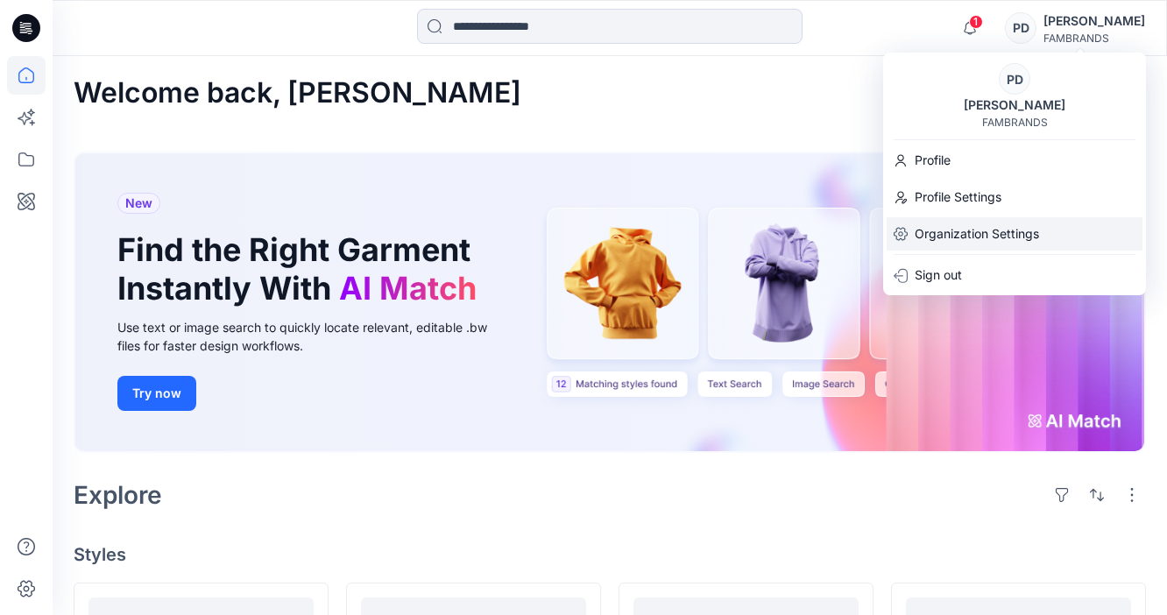
click at [979, 230] on p "Organization Settings" at bounding box center [976, 233] width 124 height 33
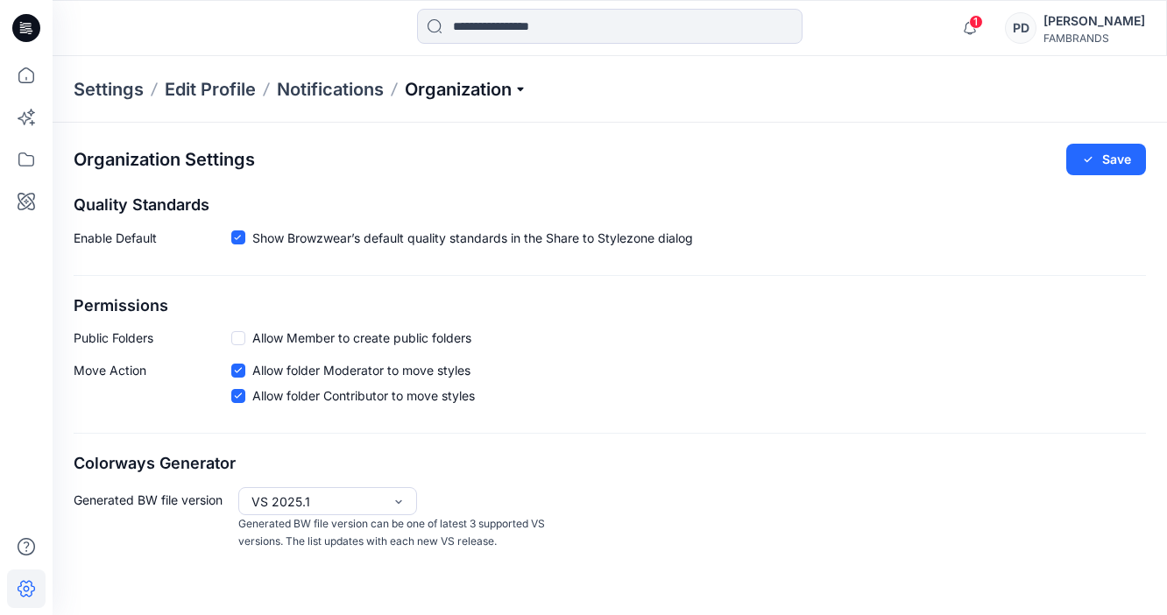
click at [480, 88] on p "Organization" at bounding box center [466, 89] width 123 height 25
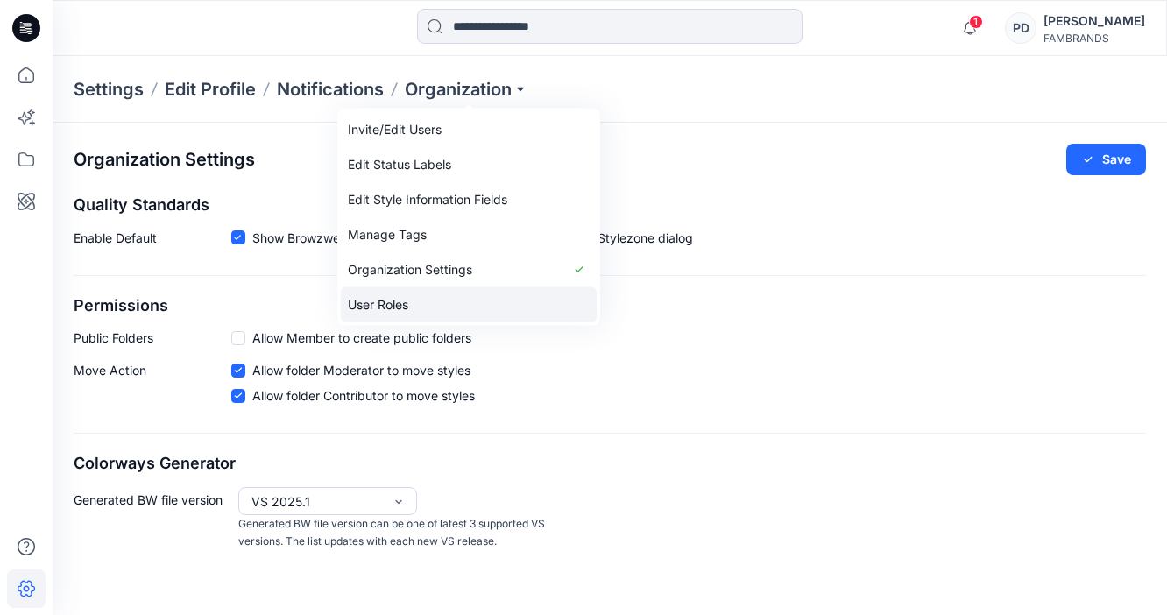
click at [383, 297] on link "User Roles" at bounding box center [469, 304] width 256 height 35
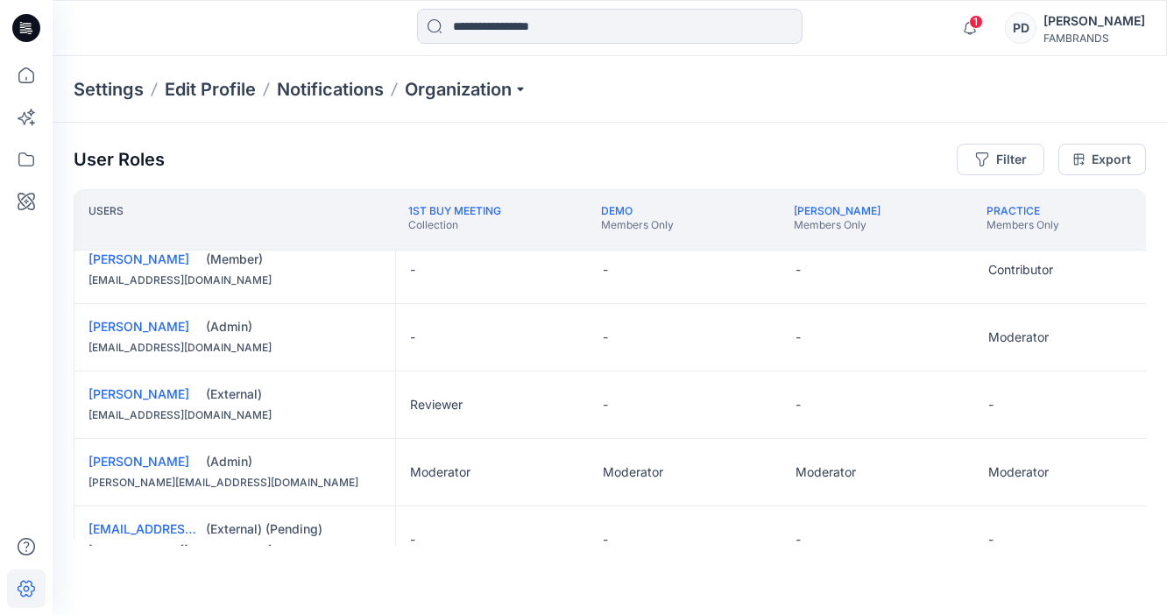
scroll to position [356, 0]
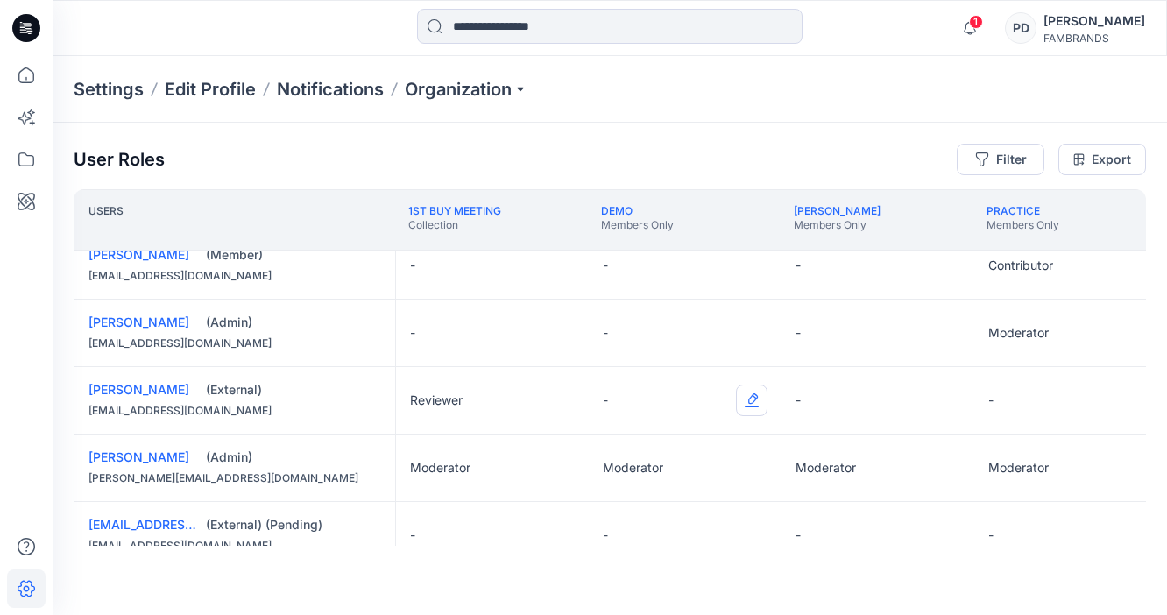
click at [754, 399] on button "Edit Role" at bounding box center [752, 401] width 32 height 32
click at [662, 472] on button "Reviewer" at bounding box center [669, 474] width 189 height 32
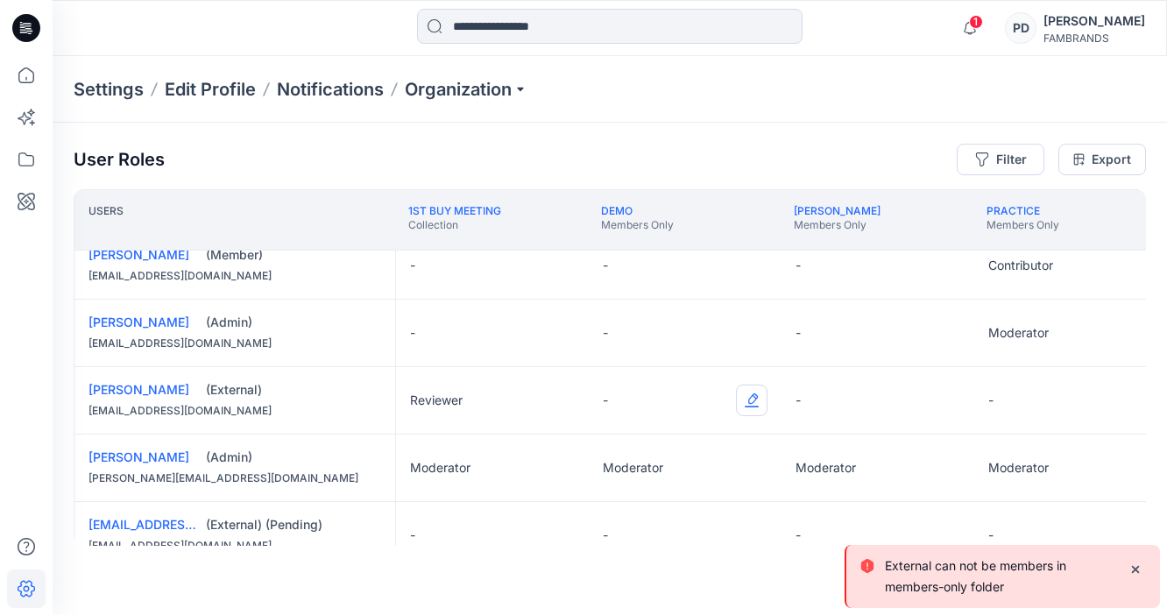
click at [756, 401] on button "Edit Role" at bounding box center [752, 401] width 32 height 32
click at [618, 476] on button "Reviewer" at bounding box center [669, 474] width 189 height 32
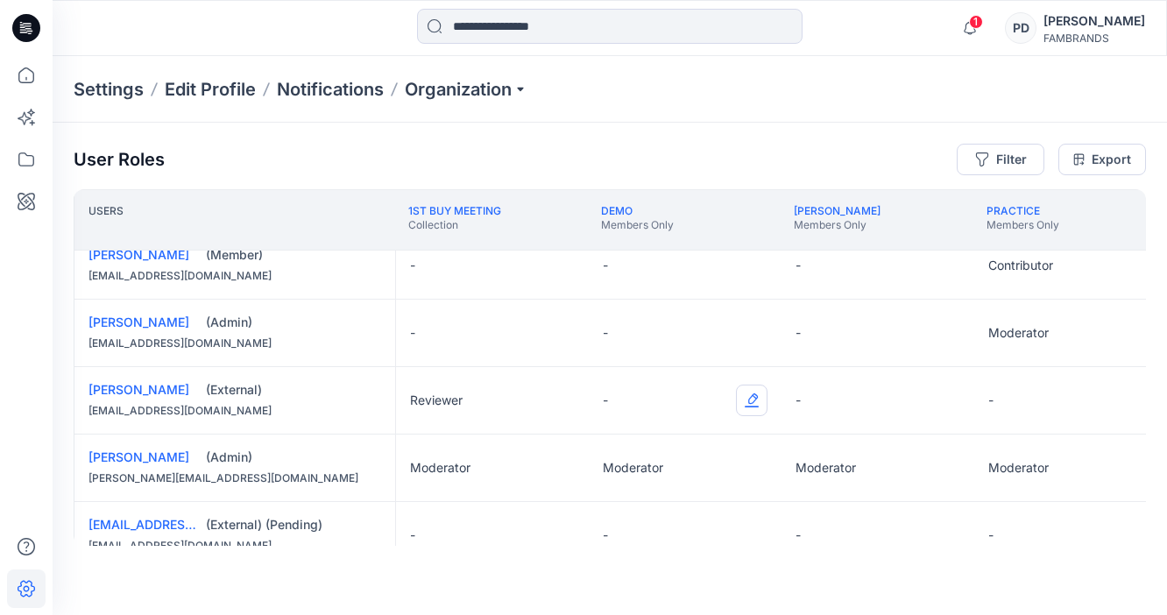
click at [751, 403] on button "Edit Role" at bounding box center [752, 401] width 32 height 32
click at [626, 481] on button "Reviewer" at bounding box center [669, 474] width 189 height 32
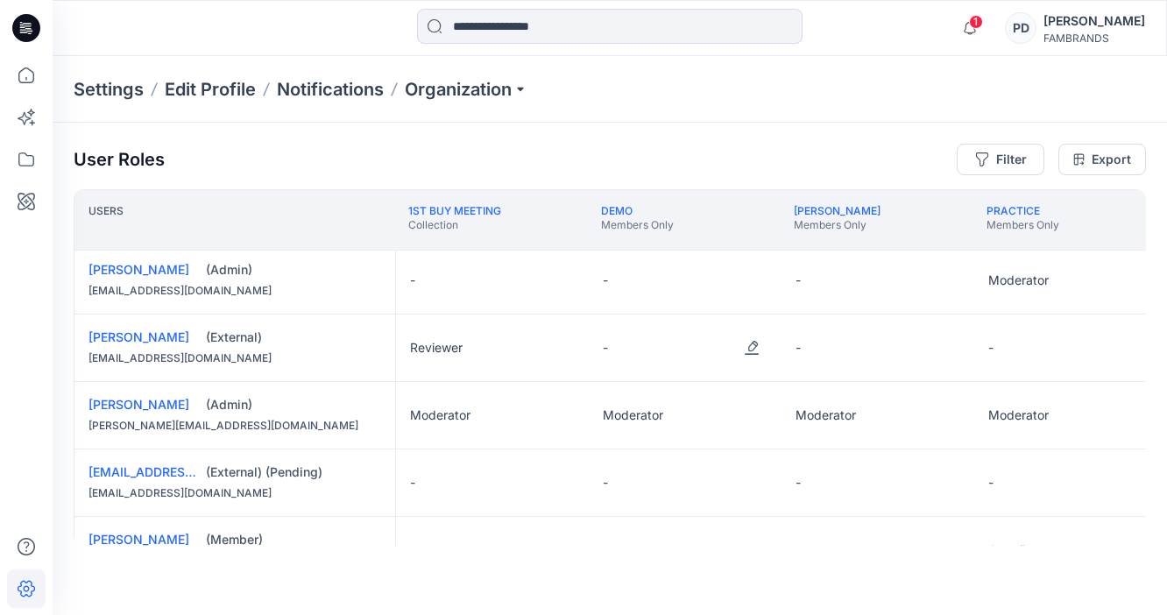
scroll to position [409, 0]
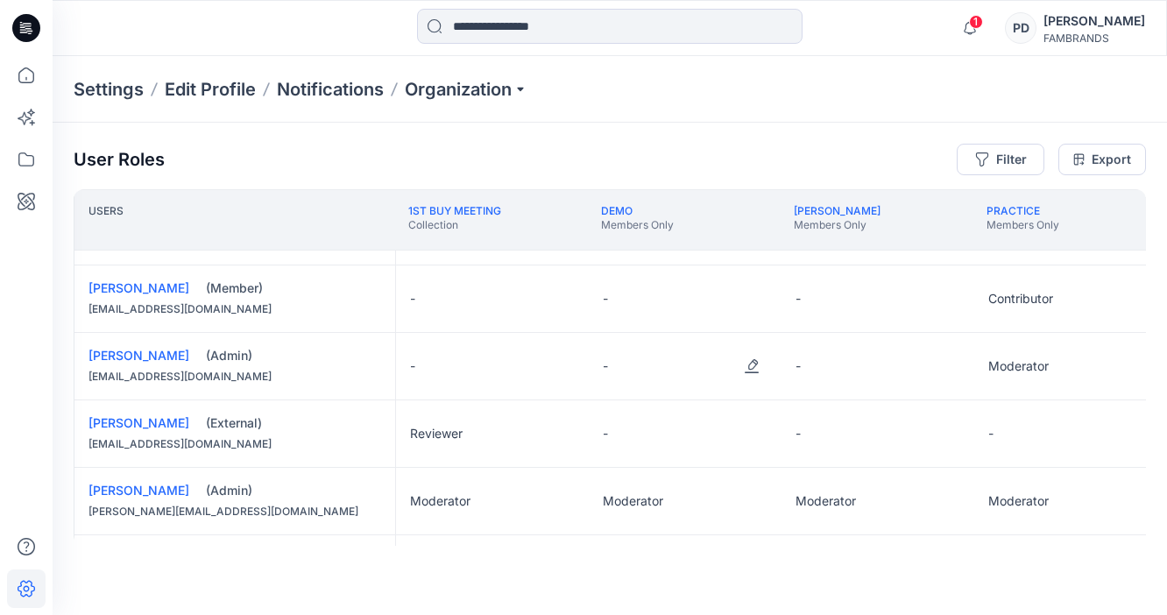
scroll to position [335, 0]
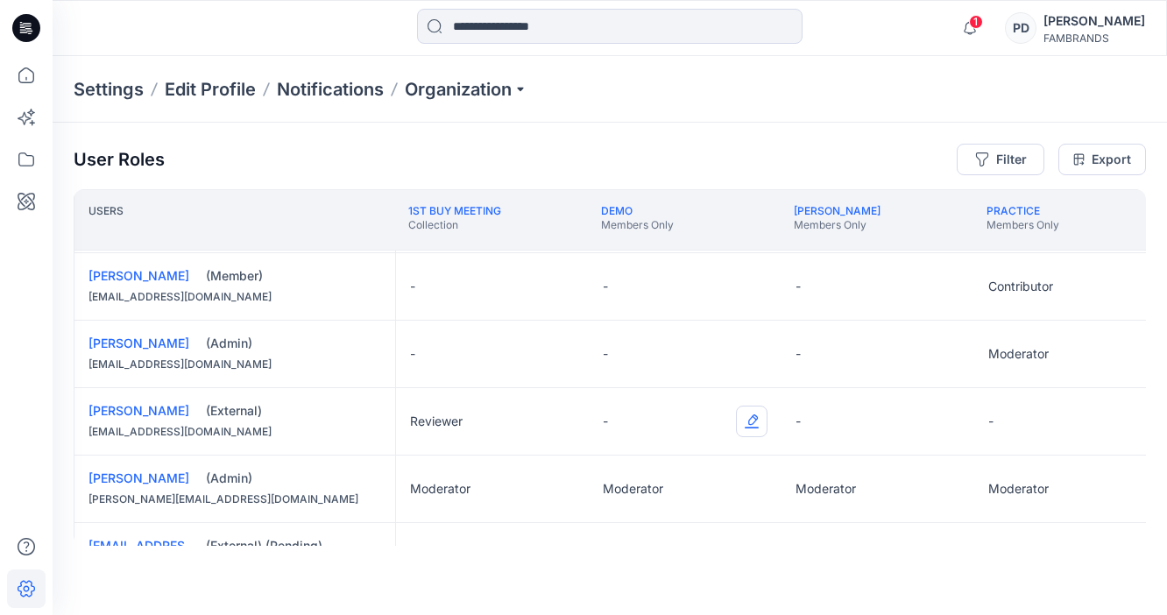
click at [754, 417] on button "Edit Role" at bounding box center [752, 422] width 32 height 32
click at [617, 494] on button "Reviewer" at bounding box center [669, 495] width 189 height 32
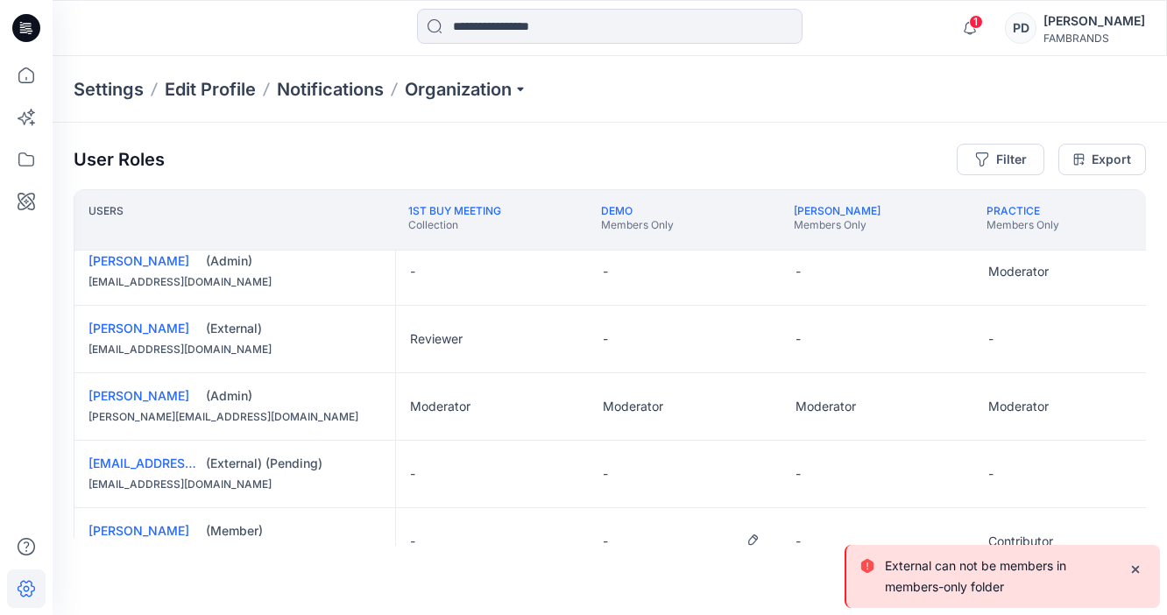
scroll to position [413, 0]
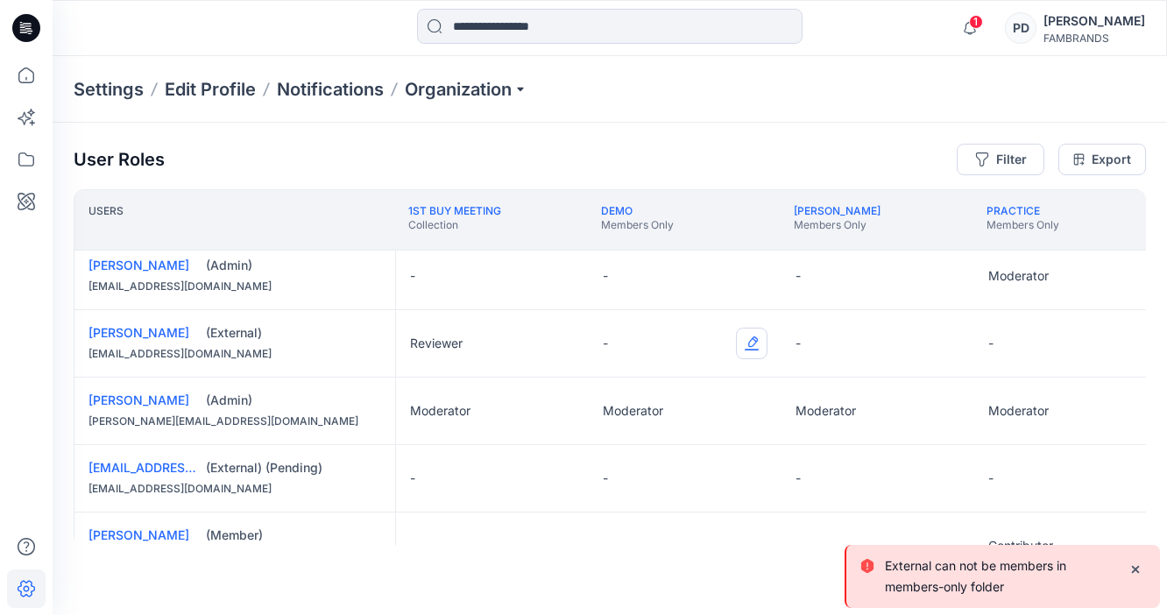
click at [751, 340] on button "Edit Role" at bounding box center [752, 344] width 32 height 32
click at [633, 451] on button "Contributor" at bounding box center [669, 449] width 189 height 32
click at [753, 348] on button "Edit Role" at bounding box center [752, 344] width 32 height 32
click at [636, 418] on button "Reviewer" at bounding box center [669, 417] width 189 height 32
click at [664, 349] on div "-" at bounding box center [685, 343] width 193 height 67
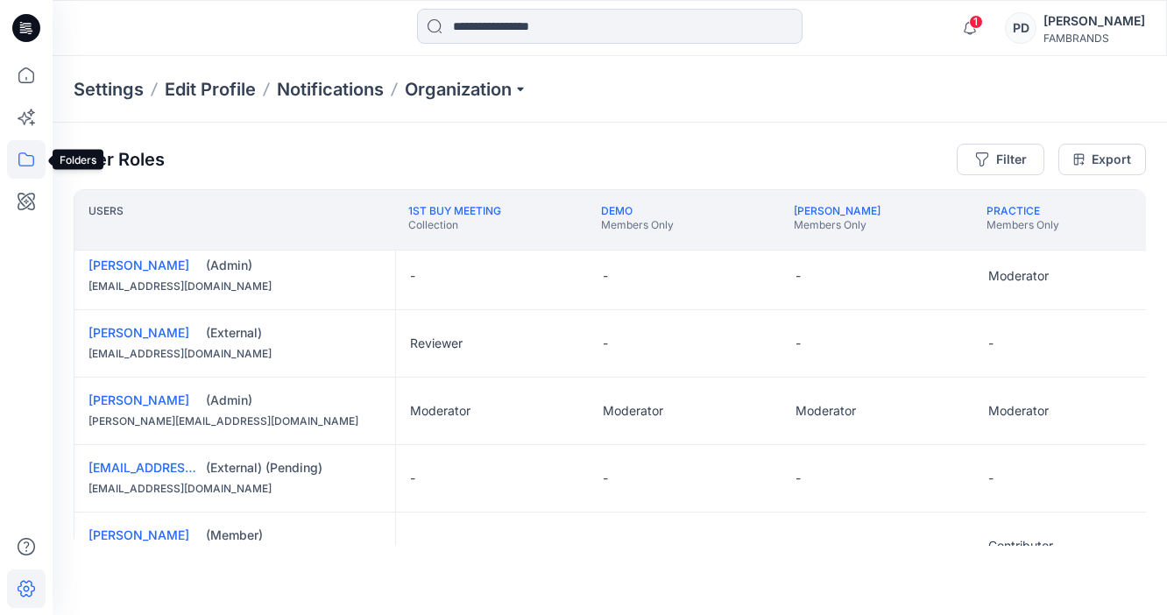
click at [30, 163] on icon at bounding box center [26, 159] width 39 height 39
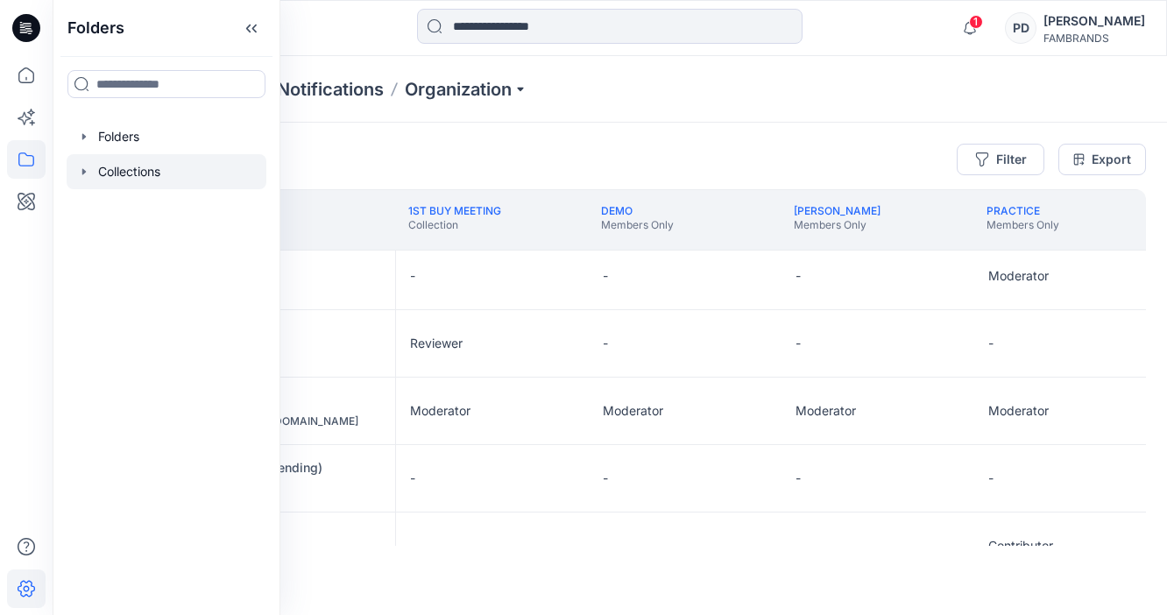
click at [166, 169] on div at bounding box center [167, 171] width 200 height 35
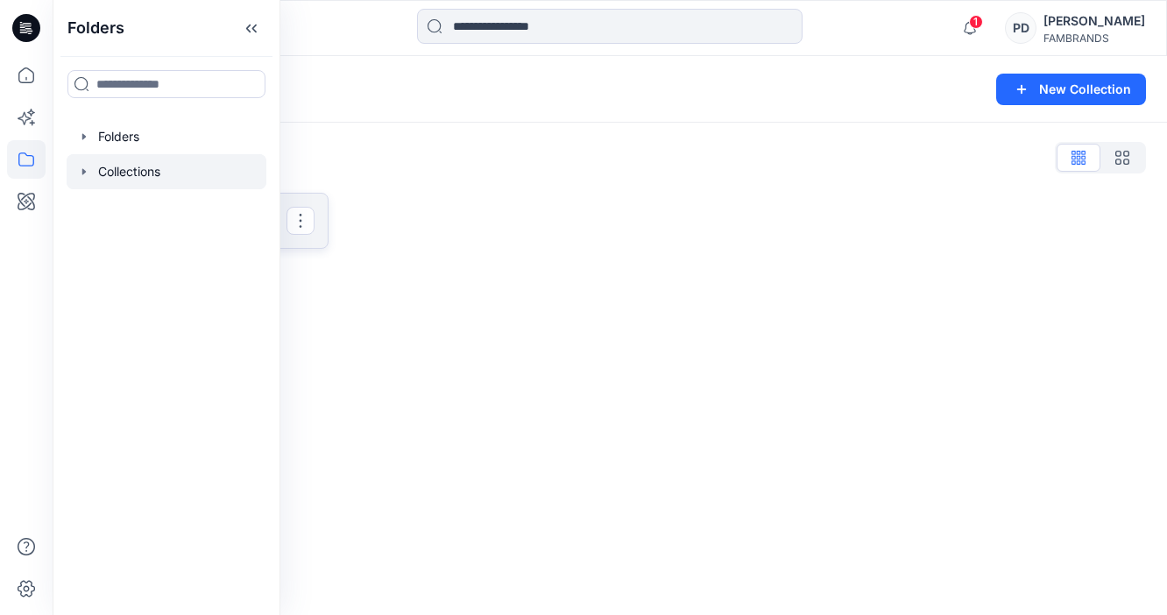
click at [301, 235] on link "1st Buy Meeting Rename Collection Clone Collection Present Collection Delete Co…" at bounding box center [201, 221] width 255 height 56
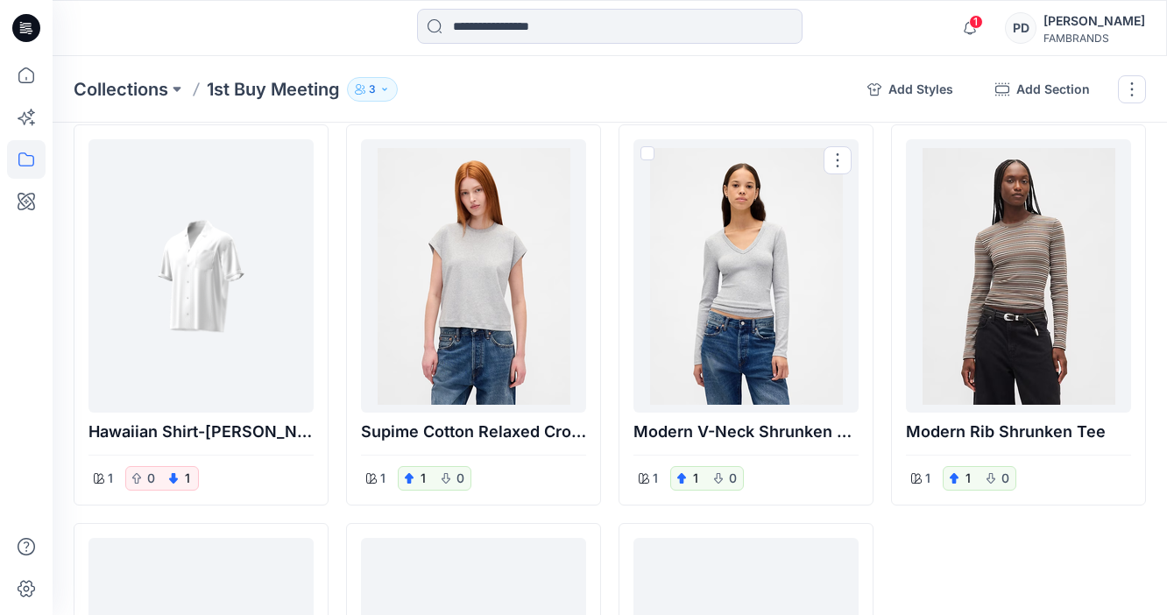
scroll to position [25, 0]
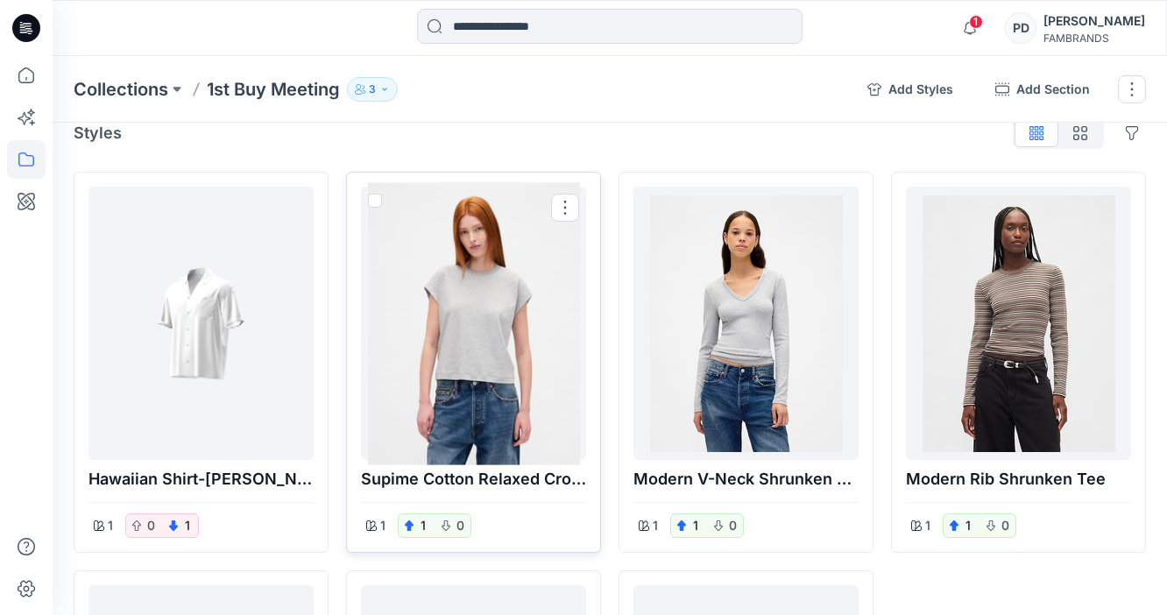
click at [544, 312] on div at bounding box center [473, 323] width 211 height 259
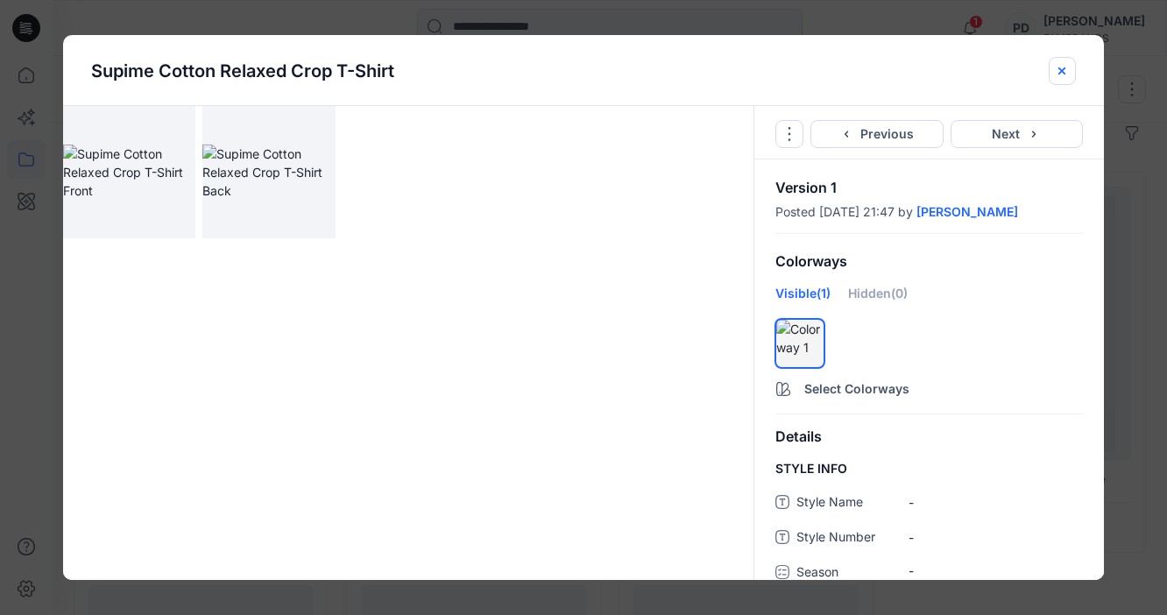
click at [1065, 70] on icon "close-btn" at bounding box center [1062, 71] width 14 height 14
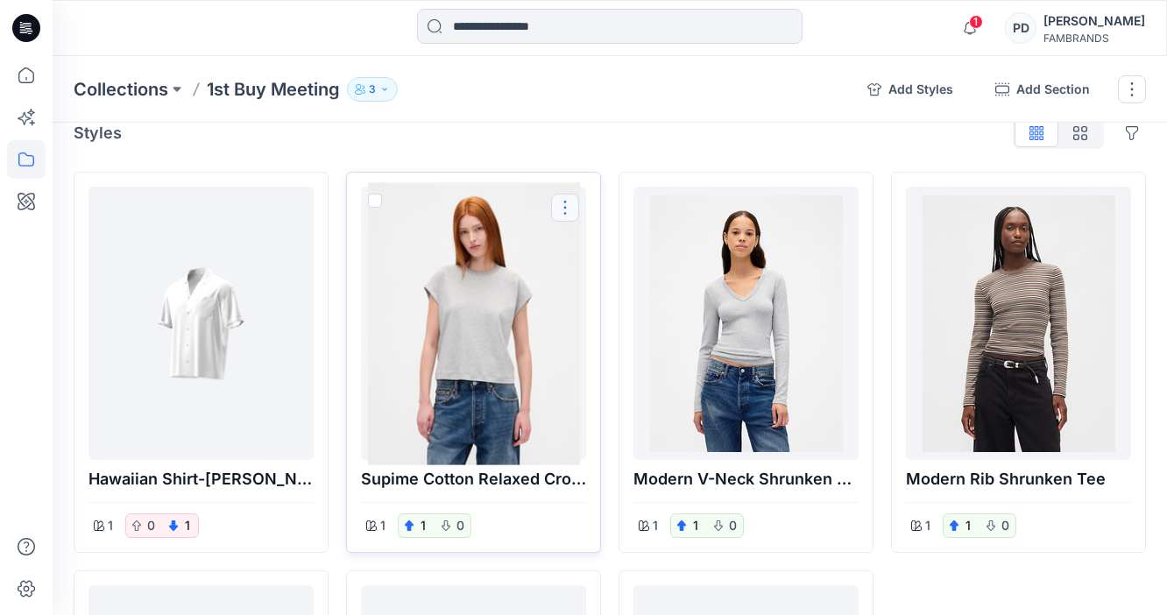
click at [565, 205] on button "Options" at bounding box center [565, 208] width 28 height 28
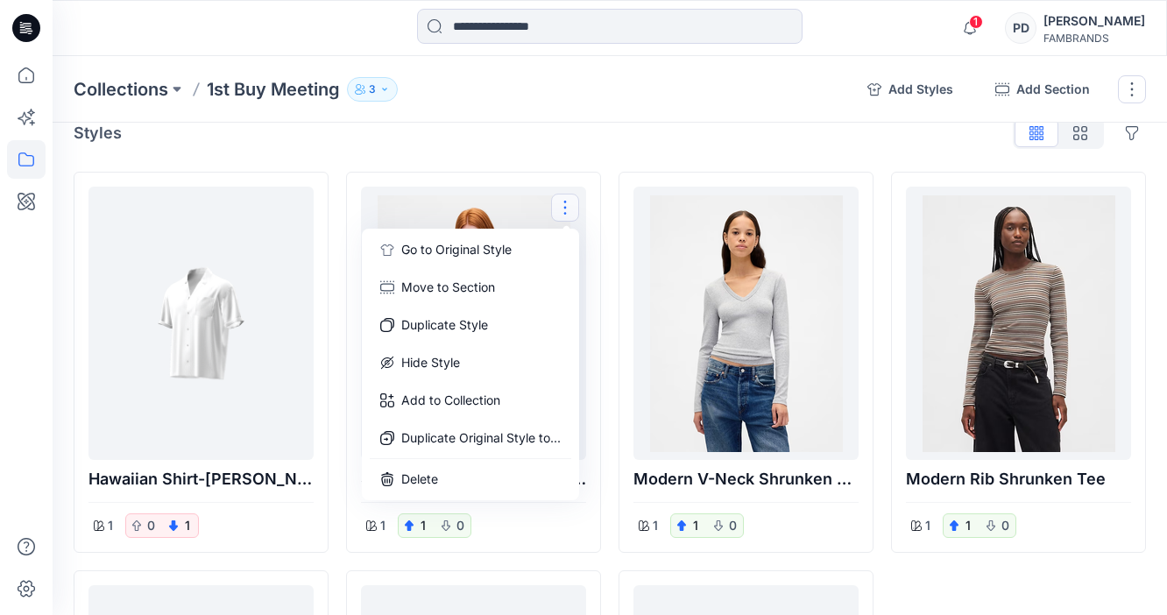
click at [631, 143] on div "Styles Hide Legacy Styles" at bounding box center [610, 133] width 1072 height 28
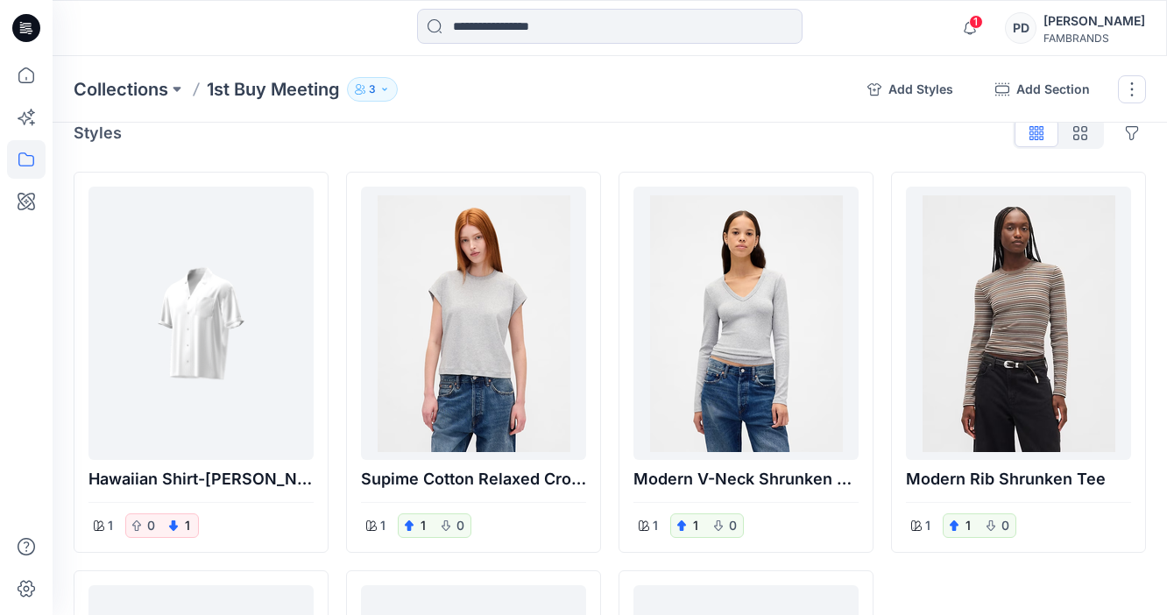
scroll to position [0, 0]
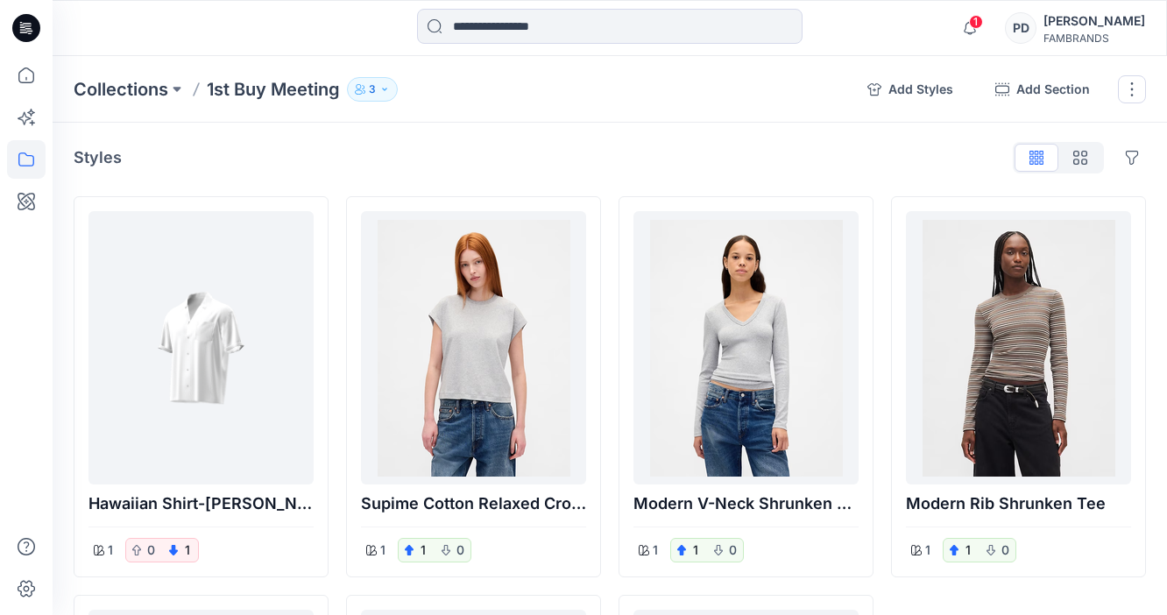
click at [118, 166] on p "Styles" at bounding box center [98, 157] width 48 height 25
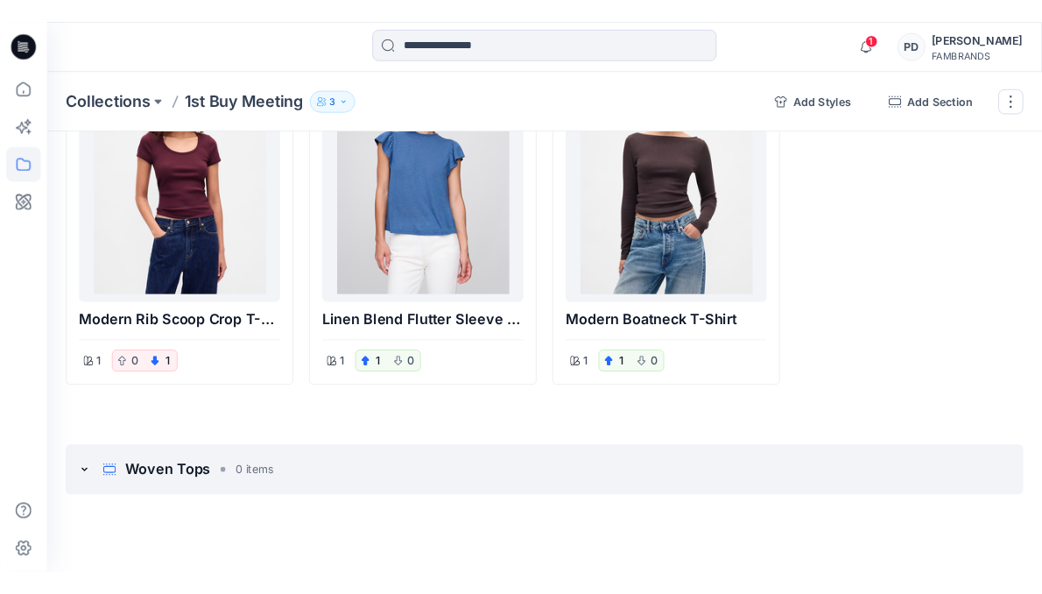
scroll to position [582, 0]
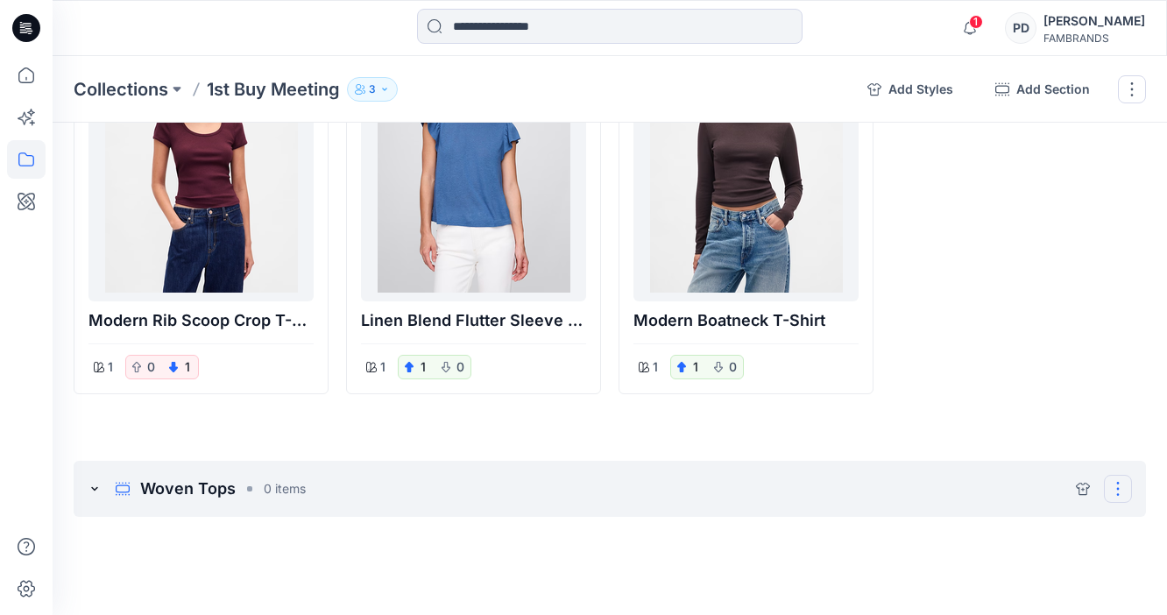
click at [1119, 490] on button "Options" at bounding box center [1118, 489] width 28 height 28
click at [185, 494] on p "Woven Tops" at bounding box center [187, 488] width 95 height 25
click at [1118, 491] on button "Options" at bounding box center [1118, 489] width 28 height 28
click at [26, 159] on icon at bounding box center [26, 159] width 39 height 39
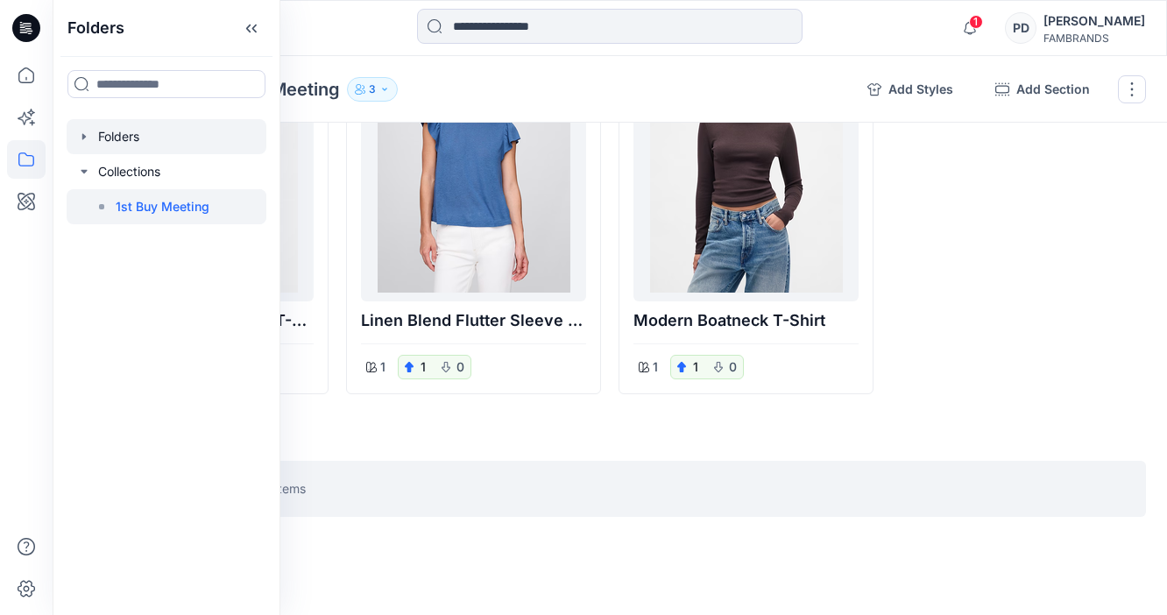
click at [85, 141] on icon "button" at bounding box center [84, 137] width 14 height 14
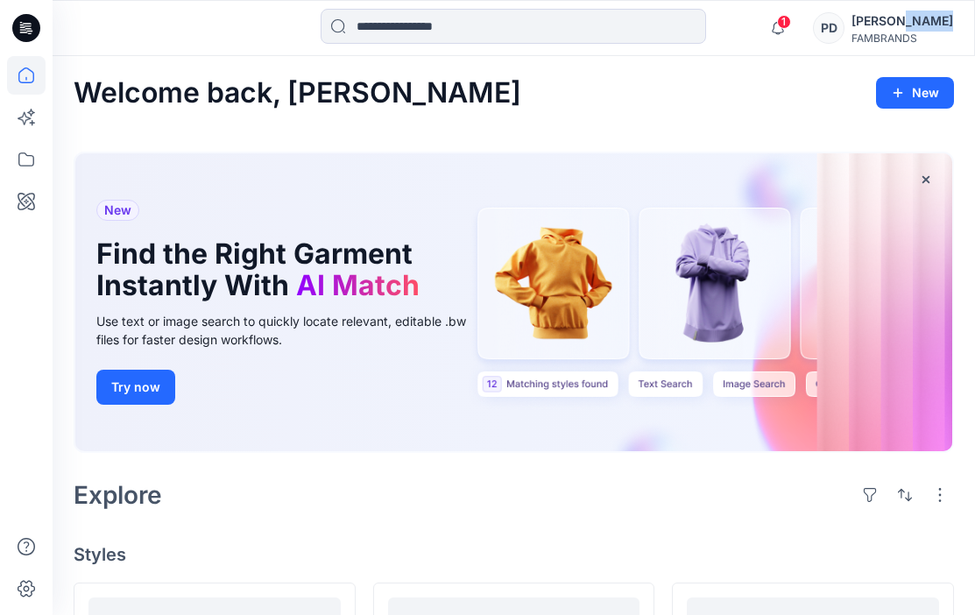
click at [904, 31] on div "[PERSON_NAME] FAMBRANDS" at bounding box center [902, 28] width 102 height 35
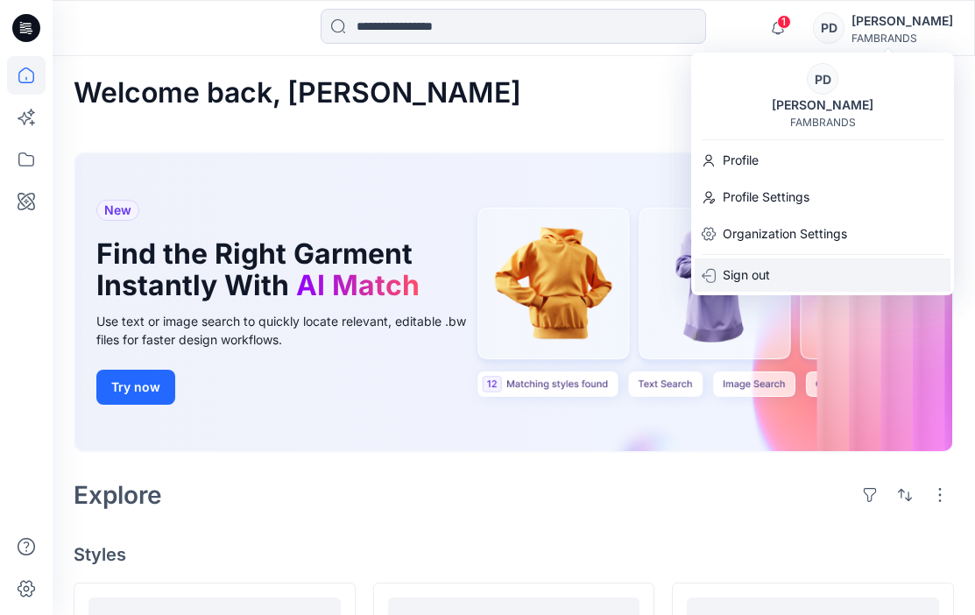
click at [758, 273] on p "Sign out" at bounding box center [746, 274] width 47 height 33
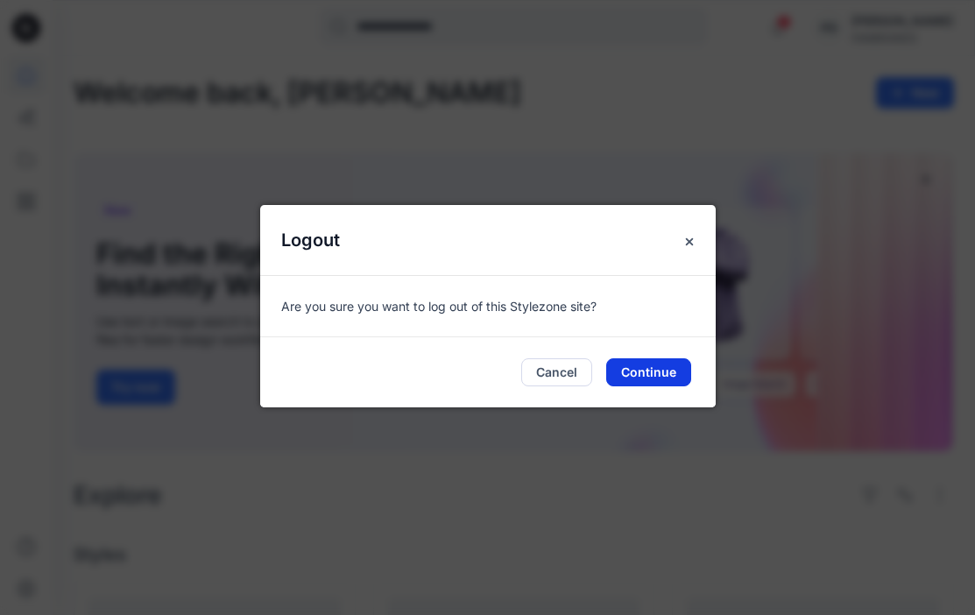
click at [655, 374] on button "Continue" at bounding box center [648, 372] width 85 height 28
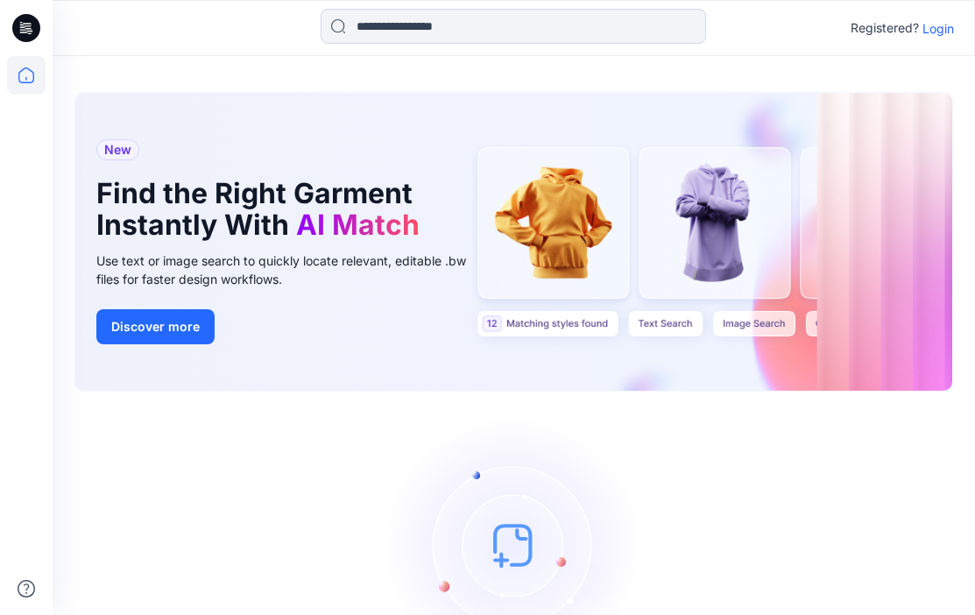
click at [943, 28] on p "Login" at bounding box center [938, 28] width 32 height 18
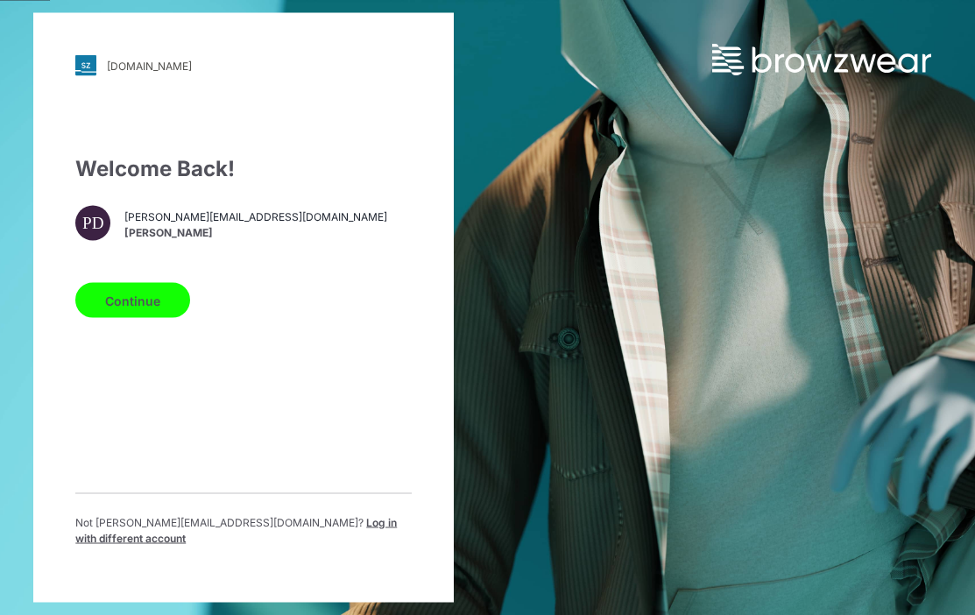
click at [300, 530] on span "Log in with different account" at bounding box center [235, 530] width 321 height 29
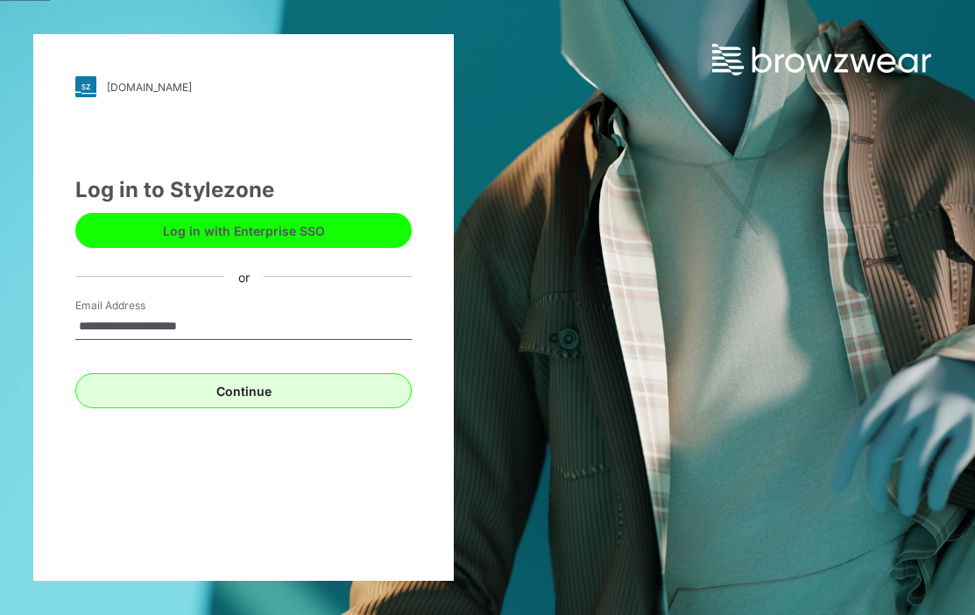
type input "**********"
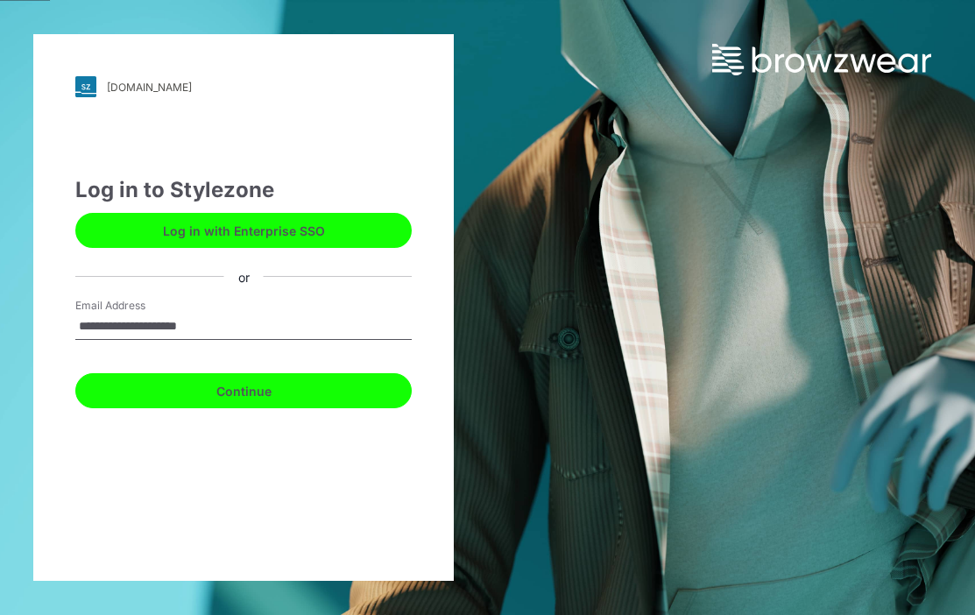
click at [290, 394] on button "Continue" at bounding box center [243, 390] width 336 height 35
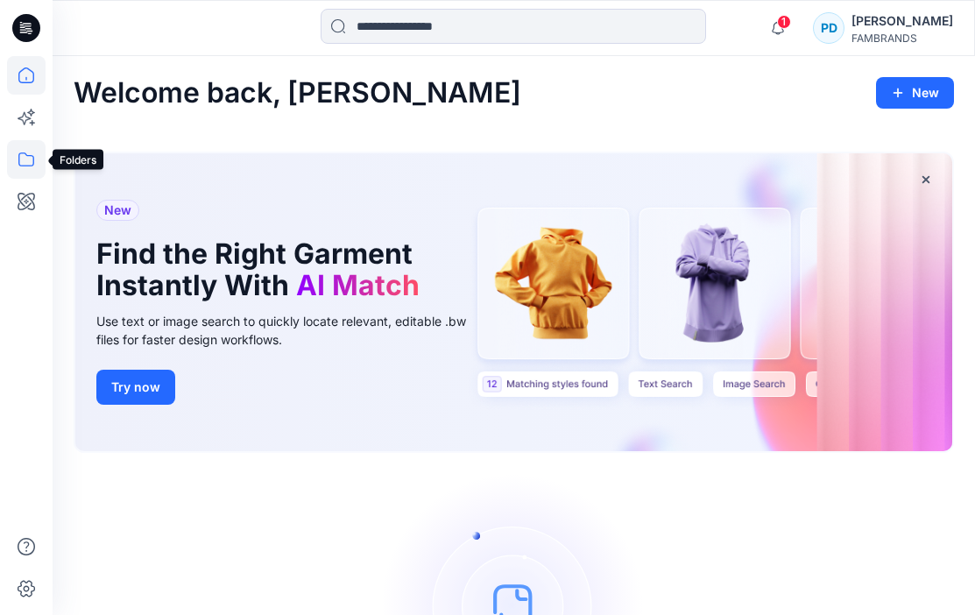
click at [31, 155] on icon at bounding box center [26, 159] width 16 height 14
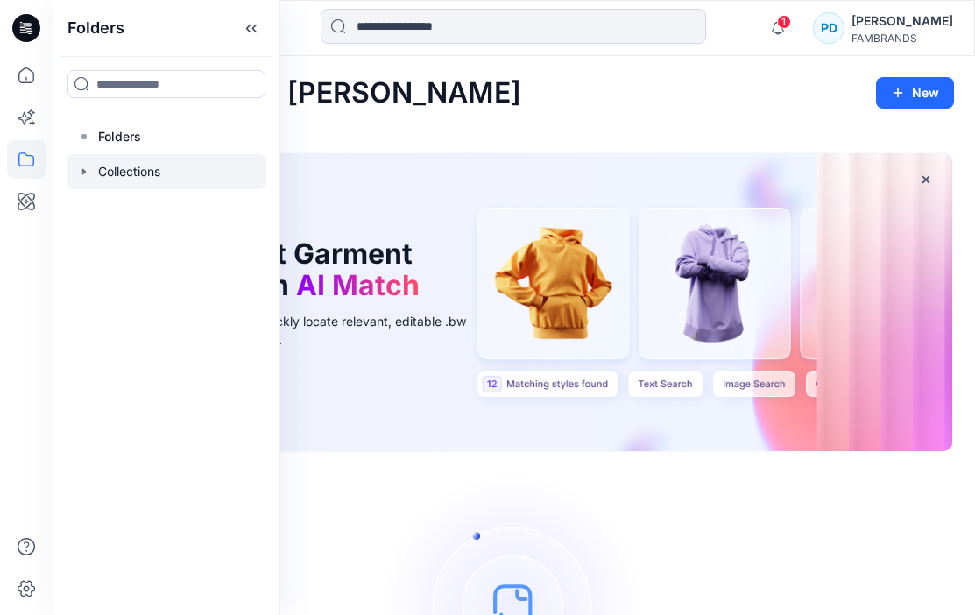
click at [115, 169] on div at bounding box center [167, 171] width 200 height 35
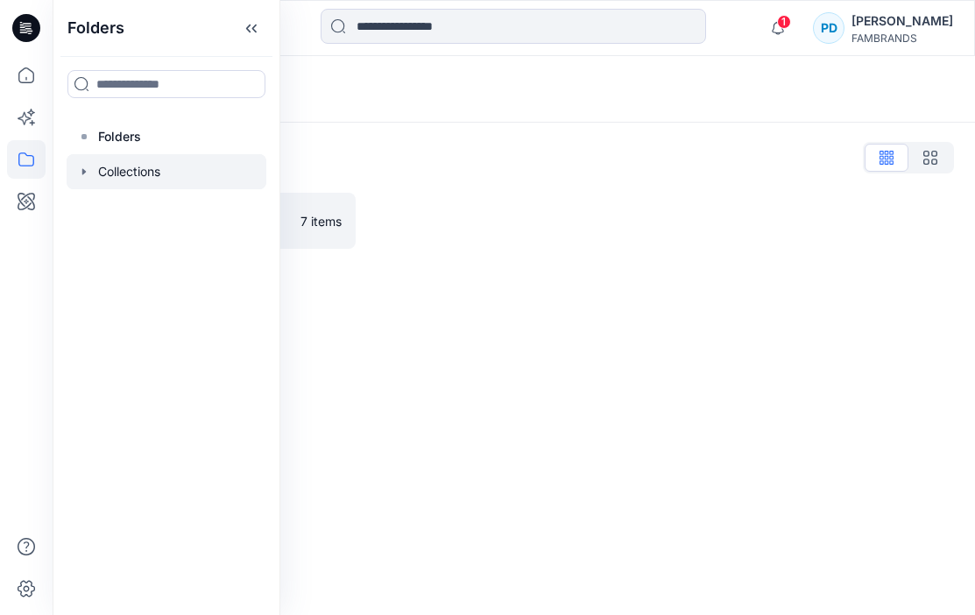
click at [638, 174] on div "Collections List 1st Buy Meeting 7 items" at bounding box center [514, 196] width 922 height 147
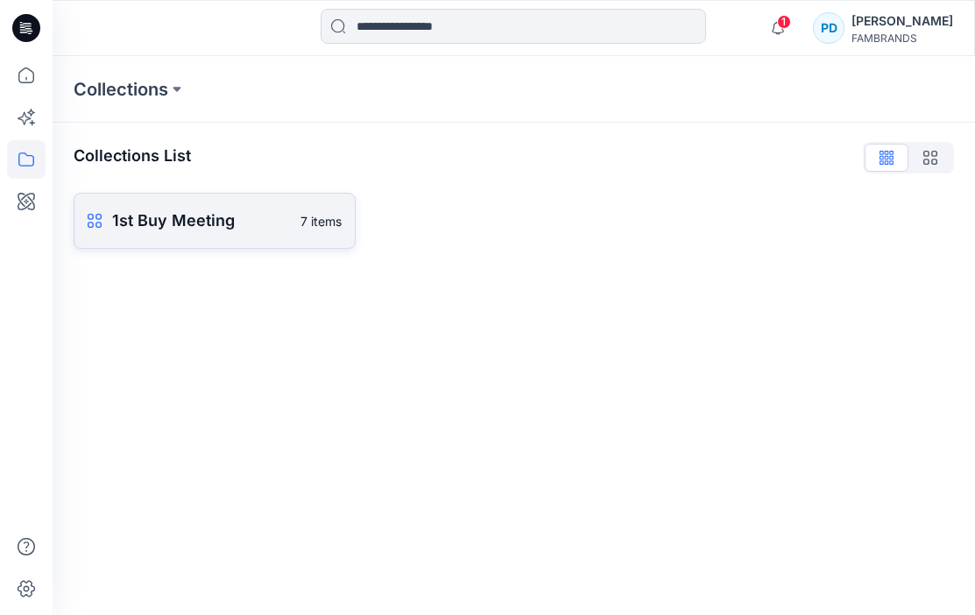
click at [233, 224] on p "1st Buy Meeting" at bounding box center [201, 220] width 178 height 25
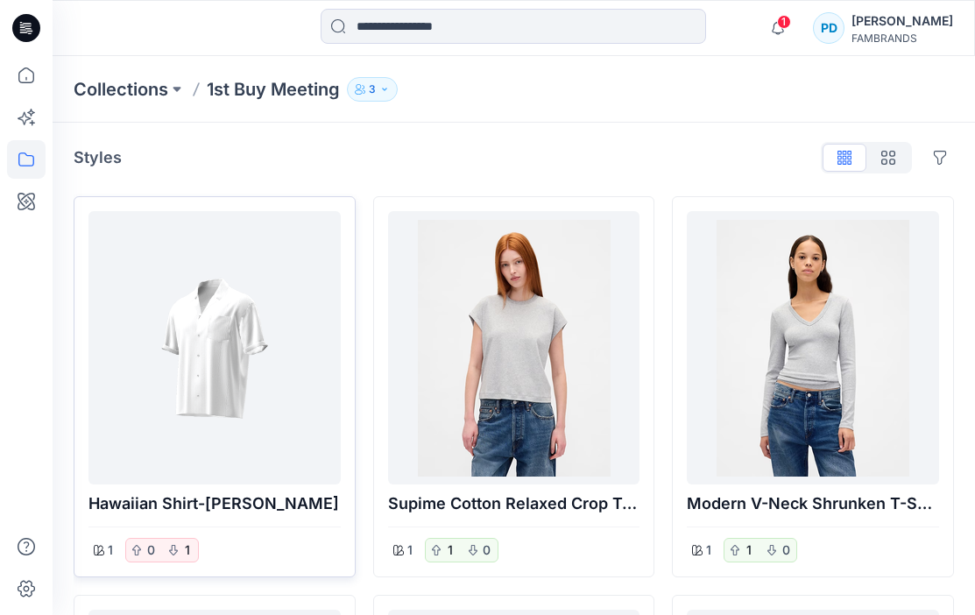
drag, startPoint x: 317, startPoint y: 234, endPoint x: 320, endPoint y: 407, distance: 173.4
click at [320, 407] on div at bounding box center [214, 347] width 238 height 259
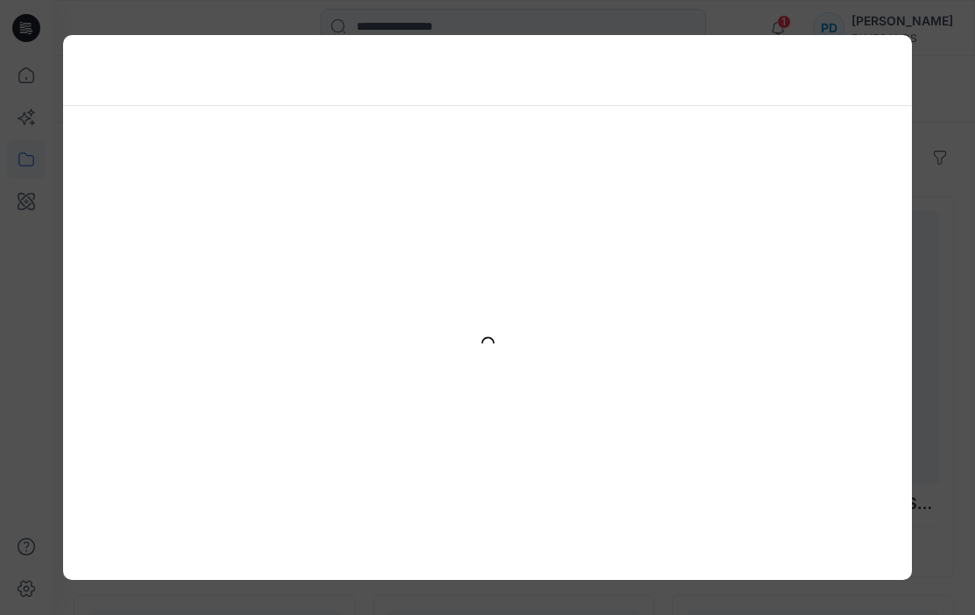
click at [330, 236] on div at bounding box center [487, 343] width 849 height 474
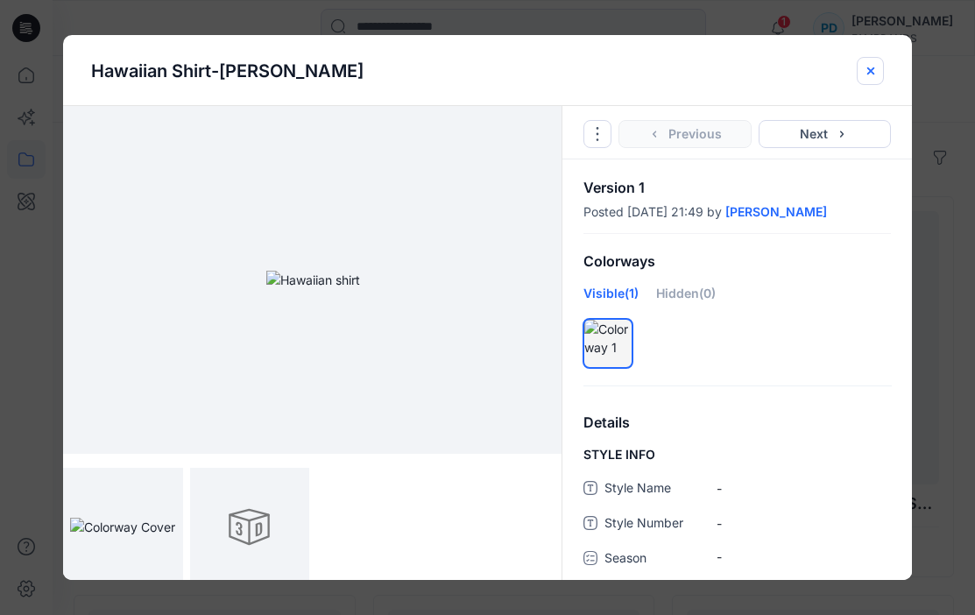
click at [871, 69] on icon "close-btn" at bounding box center [869, 70] width 7 height 7
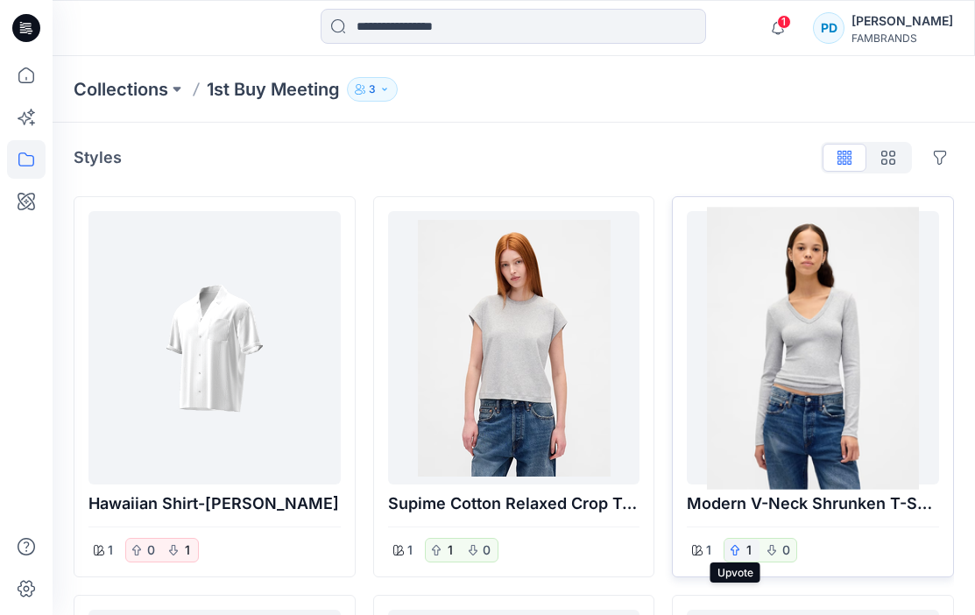
click at [738, 550] on icon "button" at bounding box center [735, 550] width 11 height 11
click at [786, 548] on p "0" at bounding box center [785, 550] width 11 height 21
